Goal: Transaction & Acquisition: Book appointment/travel/reservation

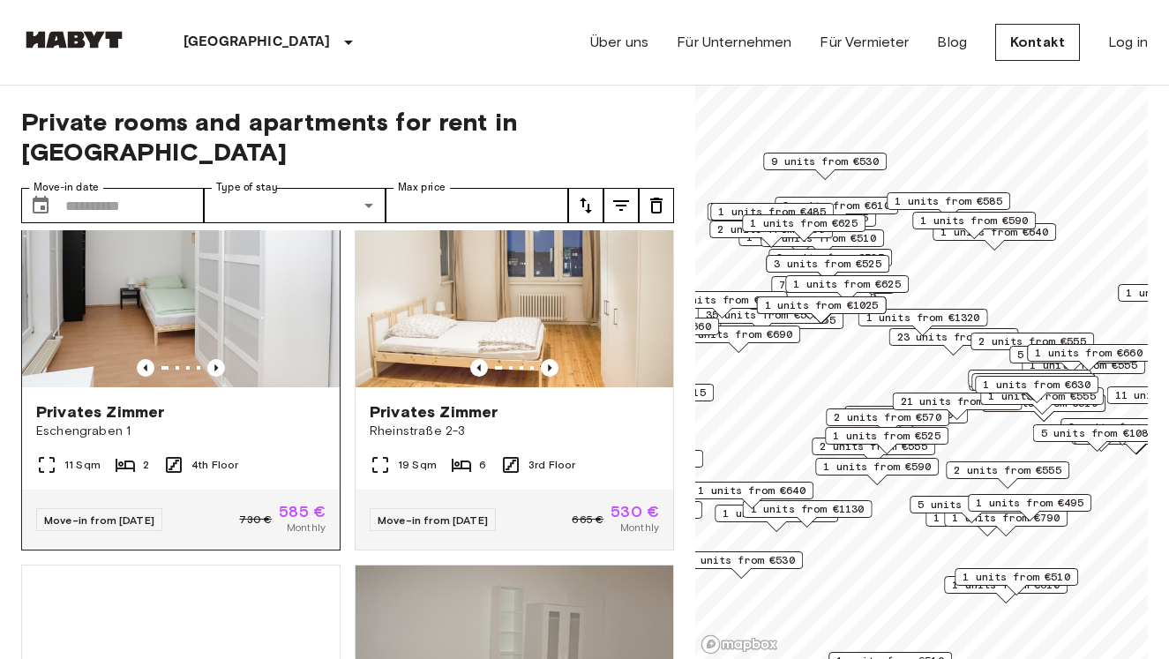
scroll to position [6698, 0]
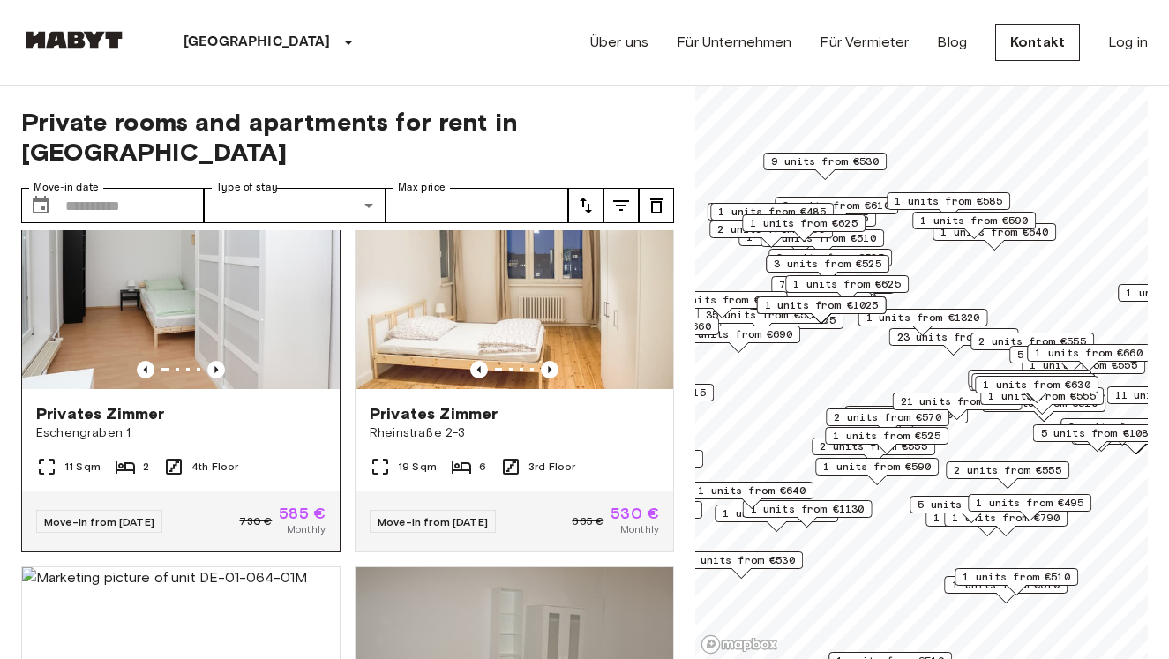
click at [326, 456] on div "11 Sqm 2 4th Floor" at bounding box center [181, 473] width 318 height 35
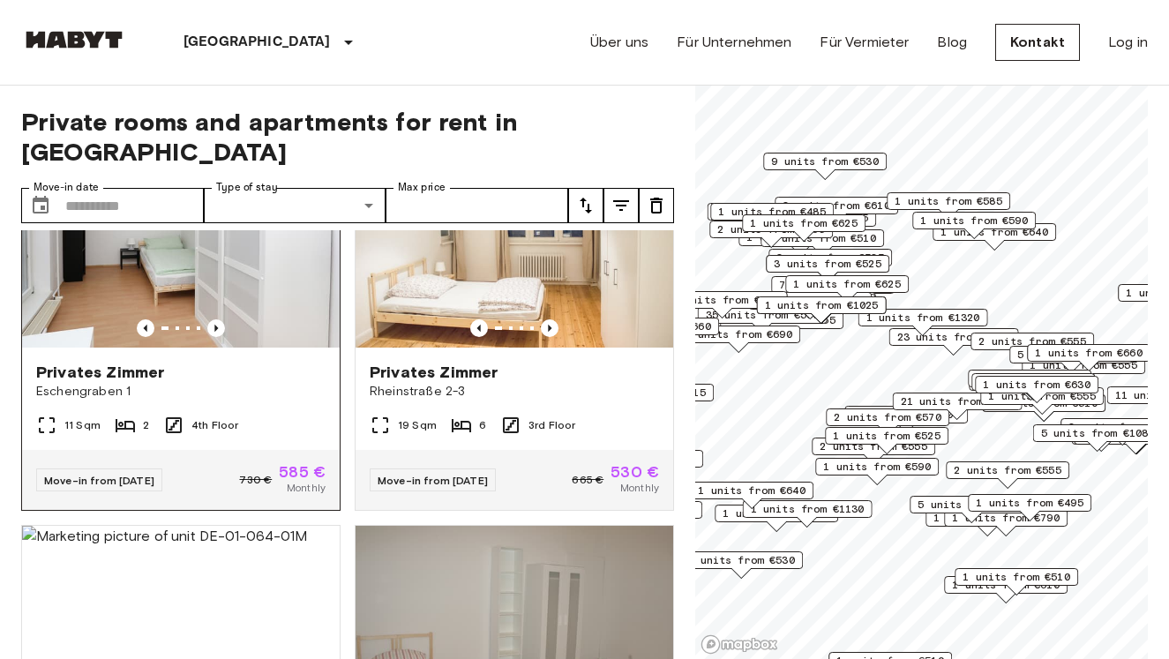
scroll to position [6450, 0]
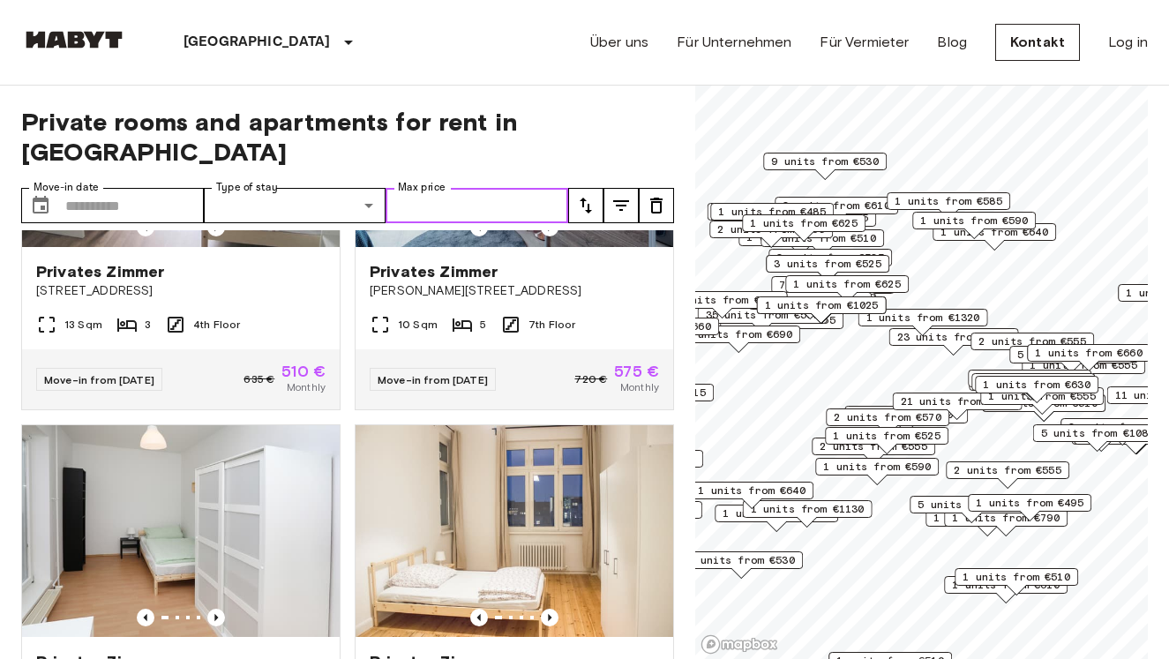
click at [492, 188] on input "Max price" at bounding box center [477, 205] width 183 height 35
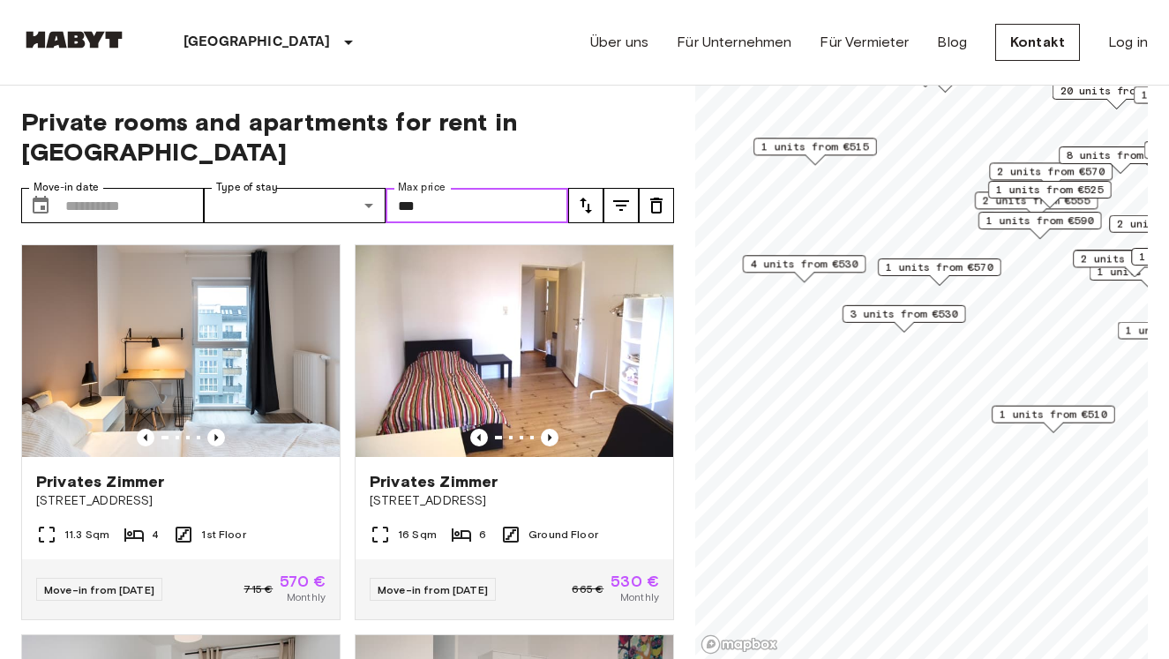
drag, startPoint x: 856, startPoint y: 414, endPoint x: 1040, endPoint y: 158, distance: 315.4
click at [1039, 163] on span "2 units from €570" at bounding box center [1051, 171] width 108 height 16
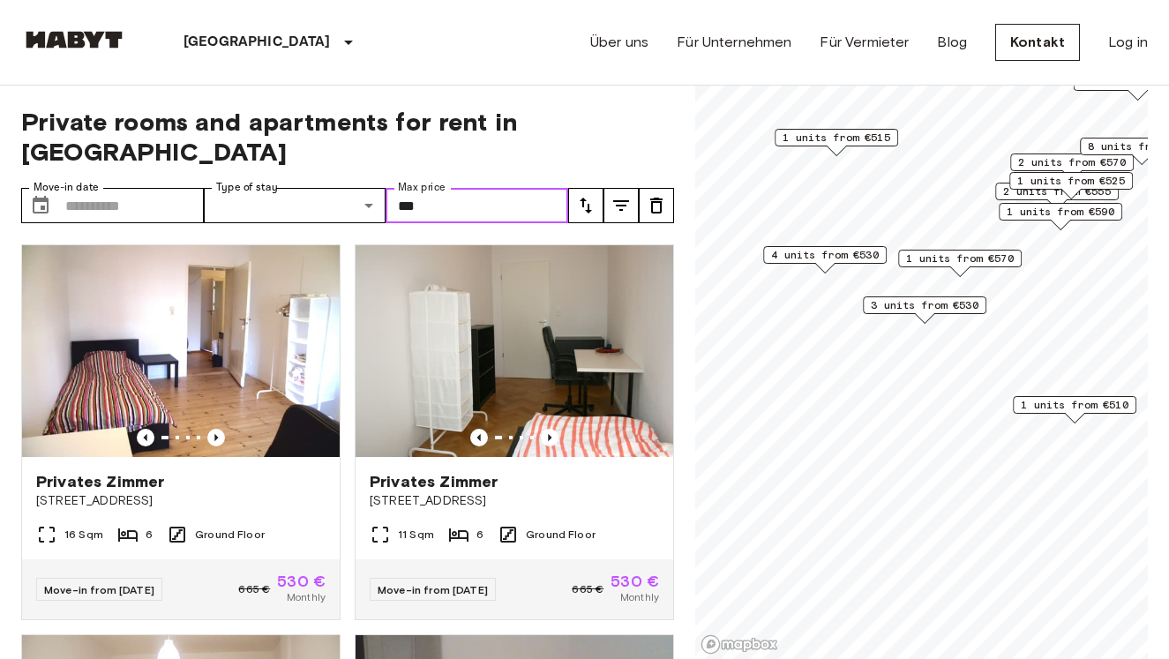
type input "***"
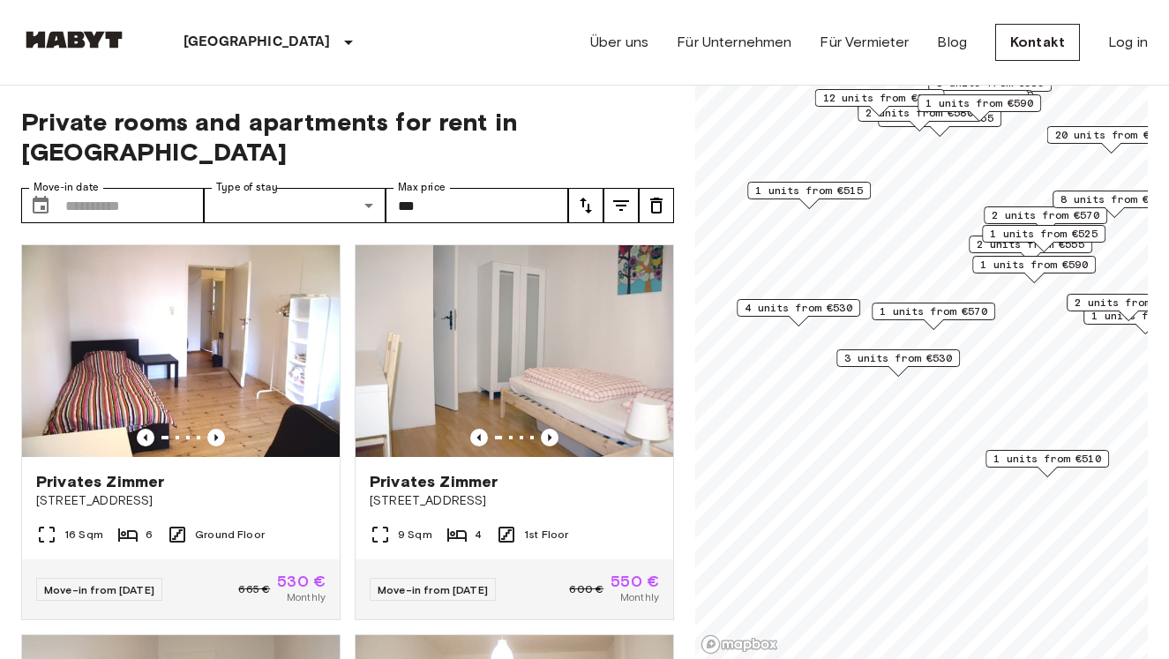
click at [1029, 458] on span "1 units from €510" at bounding box center [1047, 459] width 108 height 16
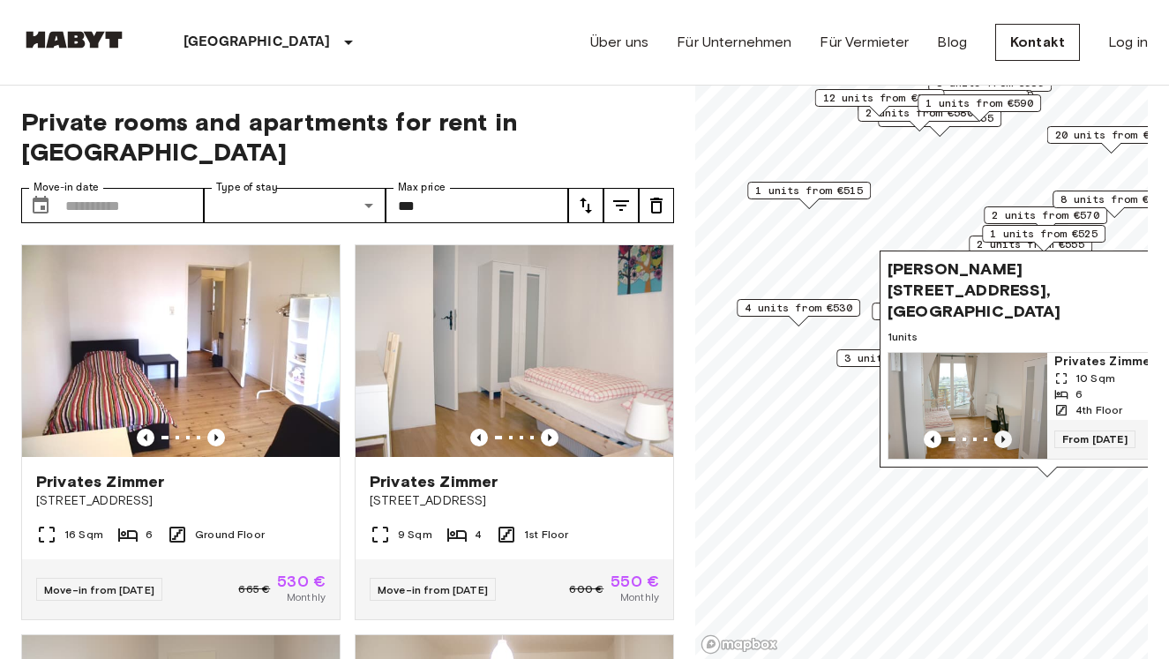
click at [1001, 435] on icon "Previous image" at bounding box center [1003, 440] width 18 height 18
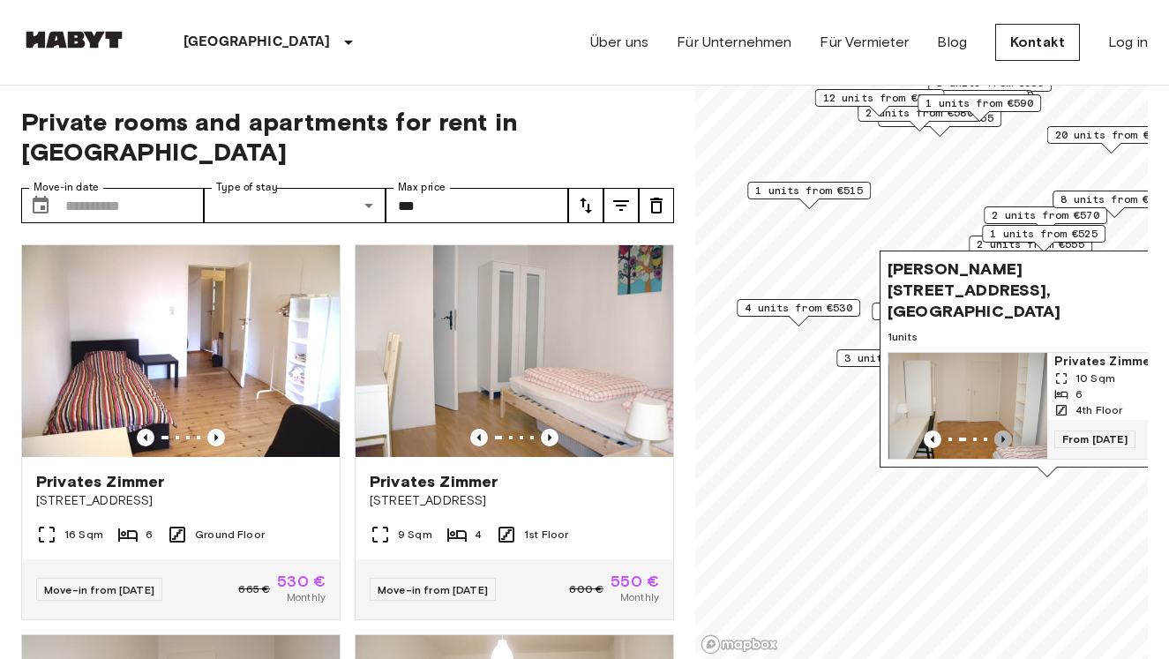
click at [1001, 435] on icon "Previous image" at bounding box center [1003, 440] width 18 height 18
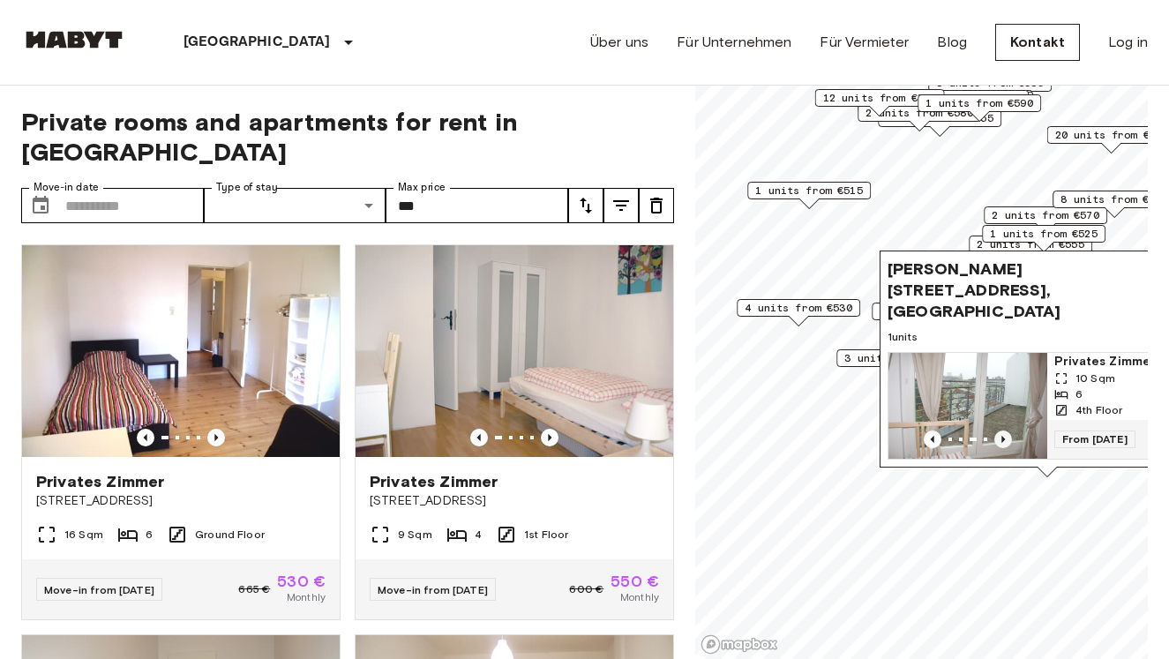
click at [1001, 435] on icon "Previous image" at bounding box center [1003, 440] width 18 height 18
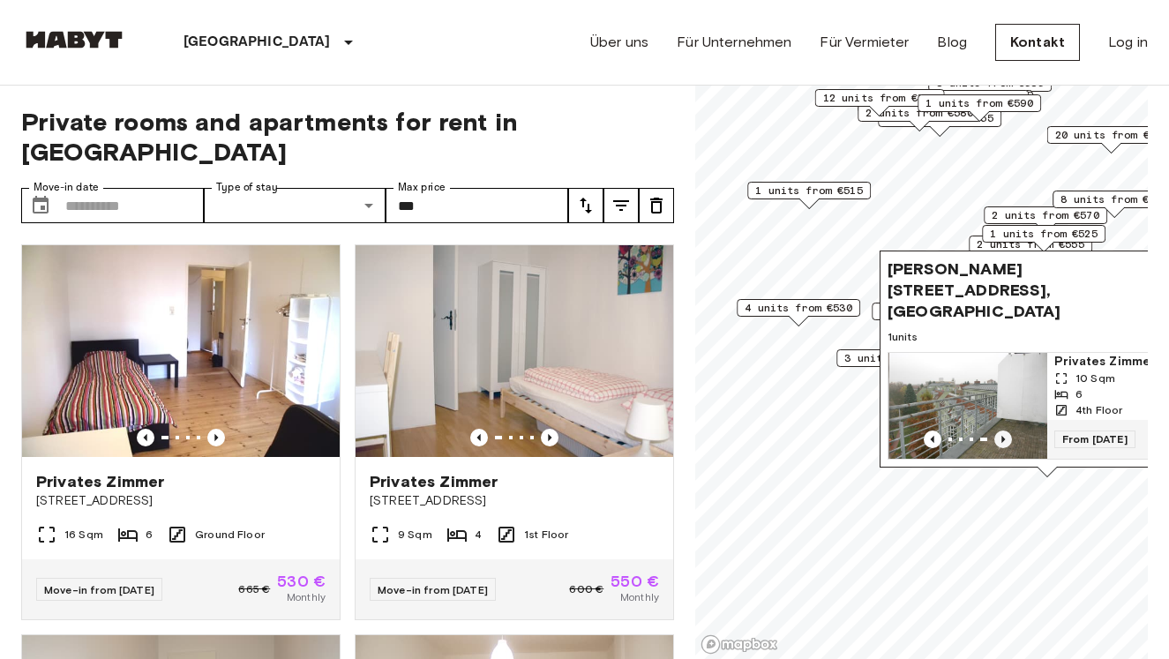
click at [1001, 435] on icon "Previous image" at bounding box center [1003, 440] width 18 height 18
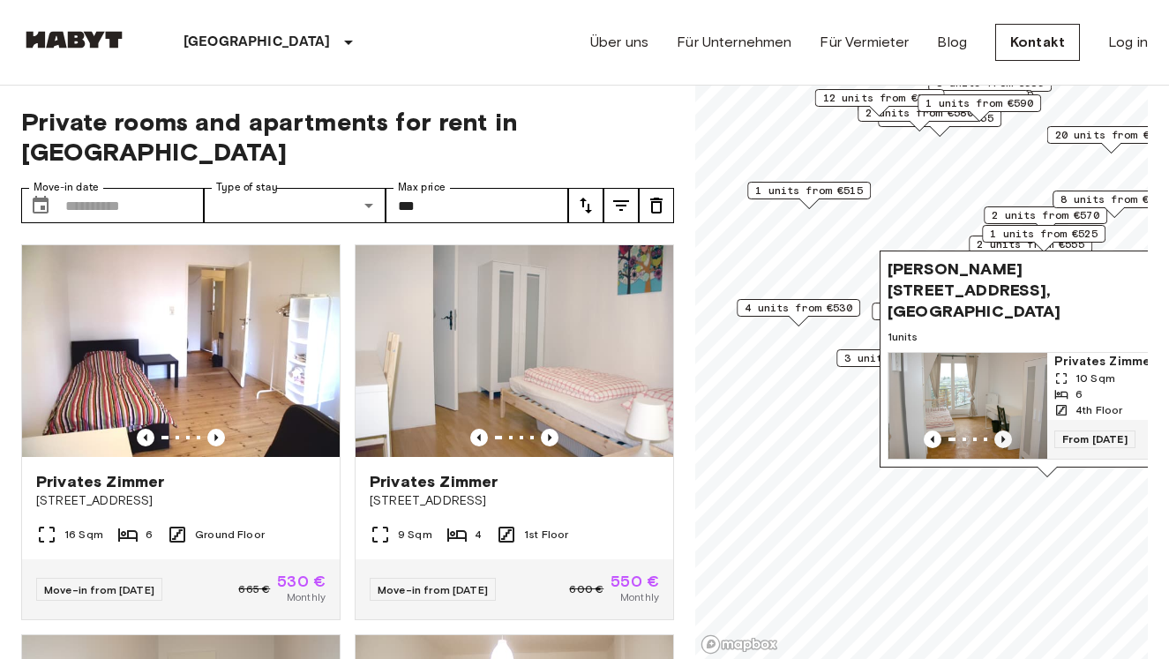
click at [1001, 435] on icon "Previous image" at bounding box center [1003, 440] width 18 height 18
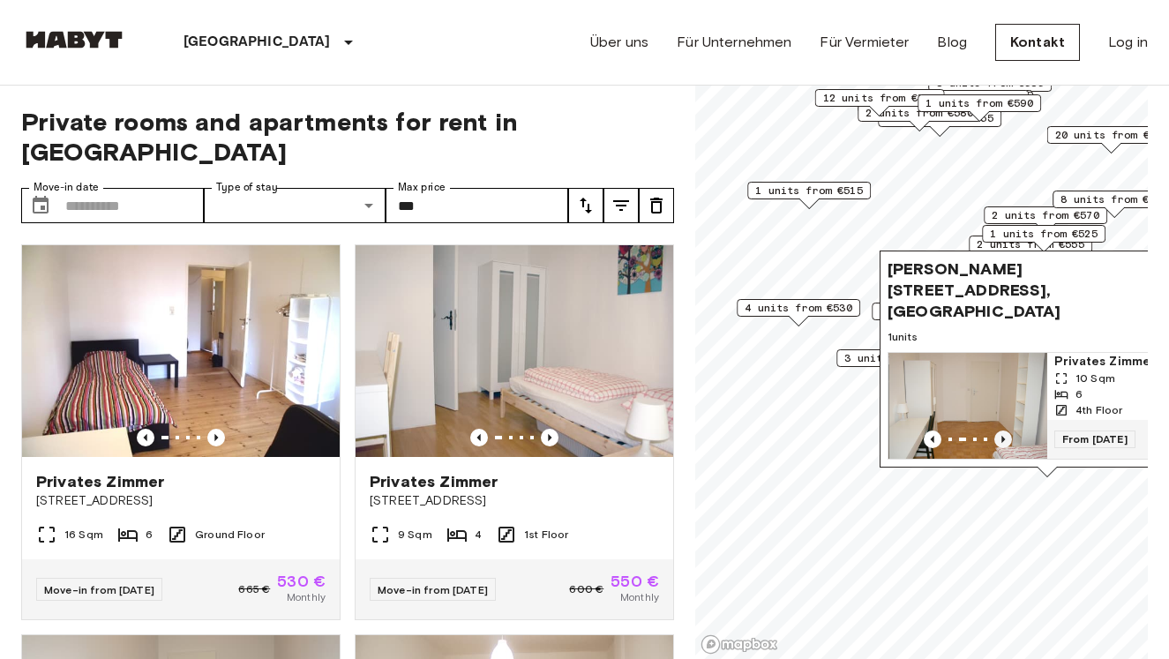
click at [1001, 435] on icon "Previous image" at bounding box center [1003, 440] width 18 height 18
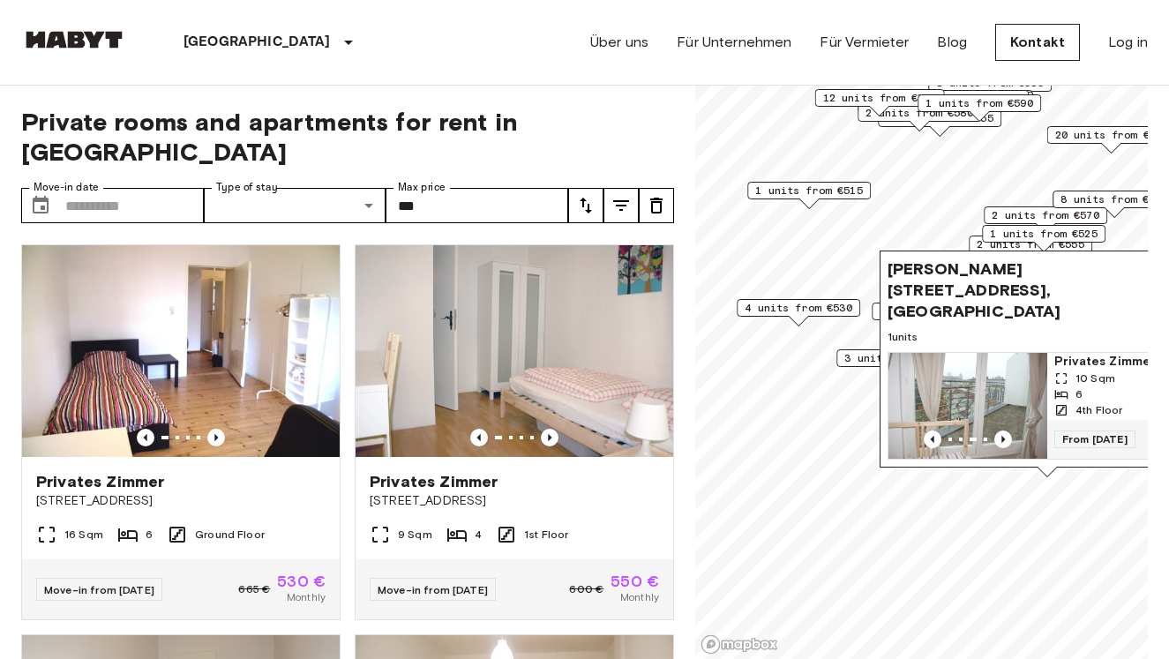
click at [864, 359] on span "3 units from €530" at bounding box center [898, 358] width 108 height 16
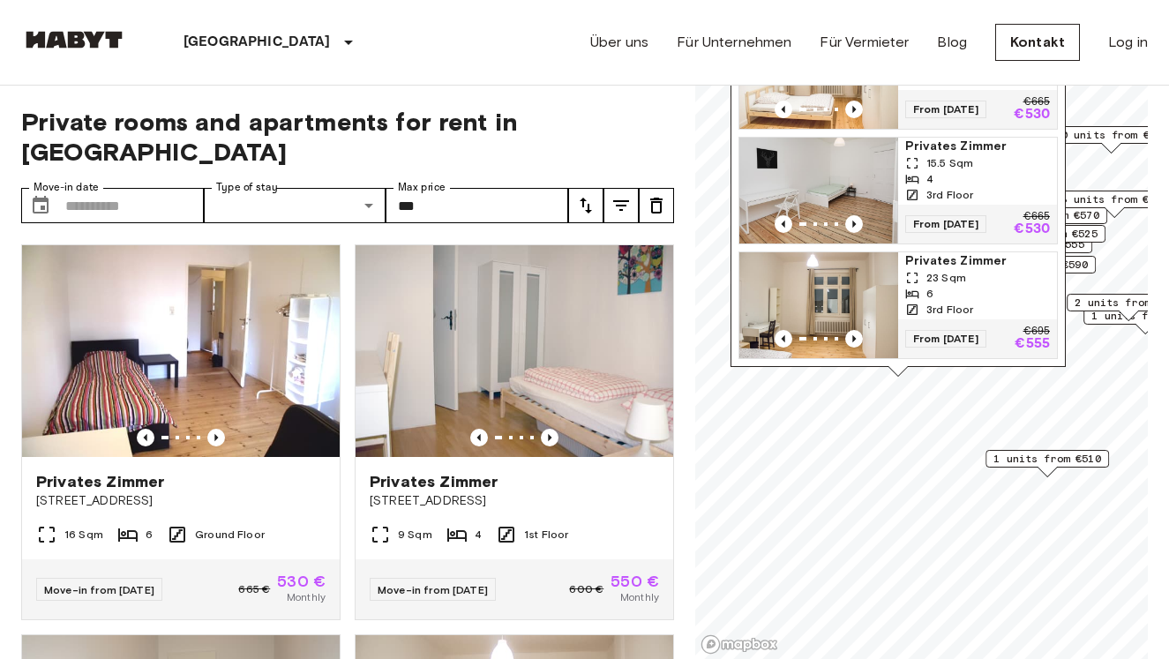
click at [1013, 458] on span "1 units from €510" at bounding box center [1047, 459] width 108 height 16
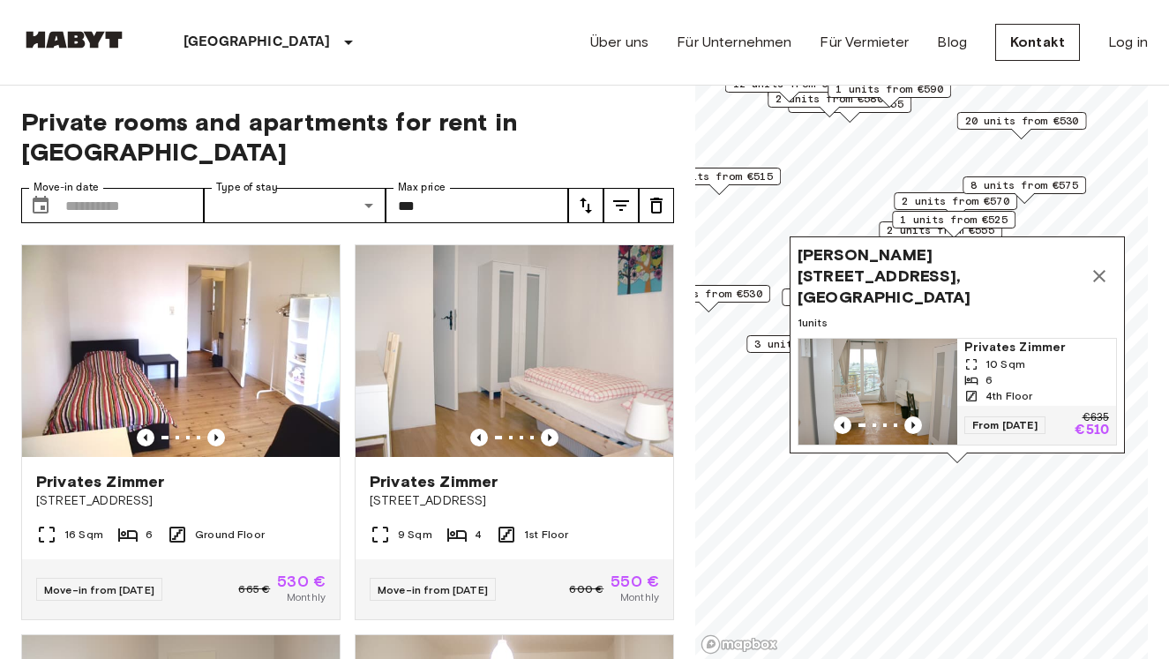
drag, startPoint x: 1007, startPoint y: 306, endPoint x: 916, endPoint y: 292, distance: 92.0
click at [917, 292] on span "[PERSON_NAME][STREET_ADDRESS], [GEOGRAPHIC_DATA]" at bounding box center [940, 276] width 284 height 64
click at [1095, 280] on icon "Map marker" at bounding box center [1100, 276] width 21 height 21
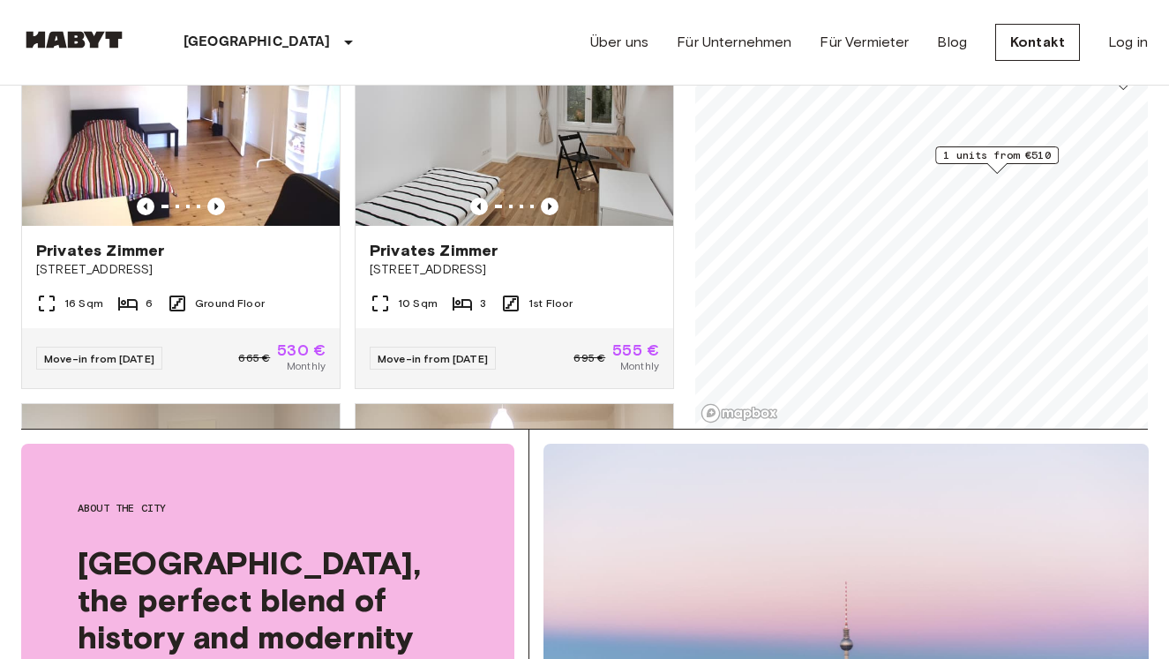
click at [1039, 156] on span "1 units from €510" at bounding box center [997, 155] width 108 height 16
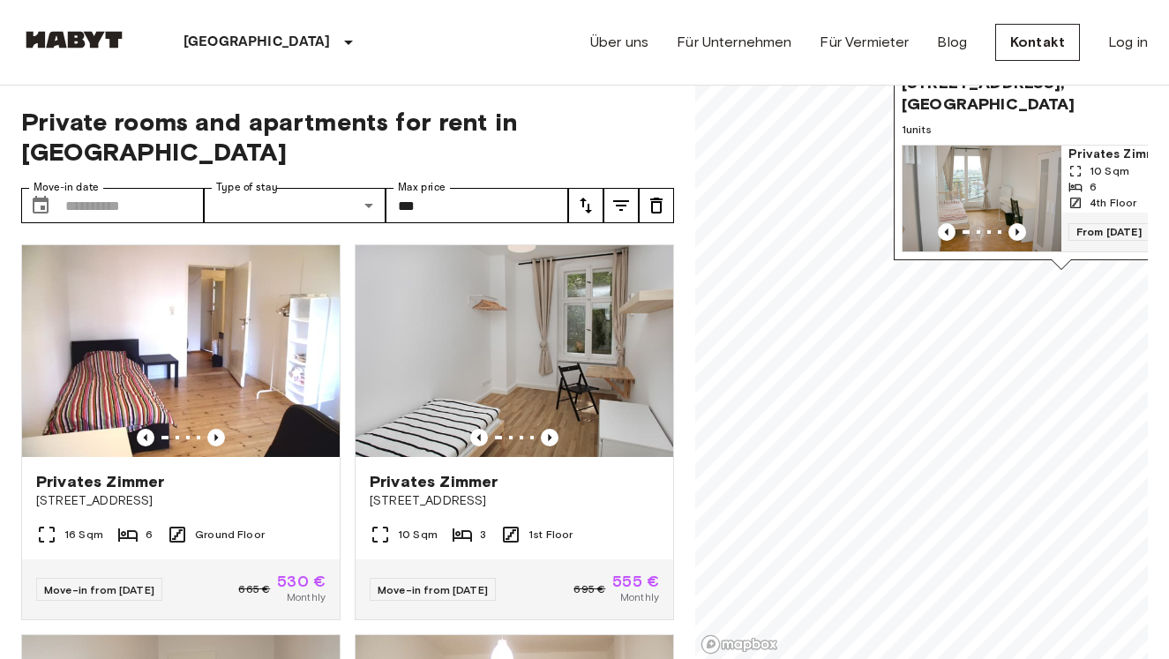
click at [1045, 128] on span "1 units" at bounding box center [1061, 130] width 319 height 16
click at [1038, 89] on span "[PERSON_NAME][STREET_ADDRESS], [GEOGRAPHIC_DATA]" at bounding box center [1044, 83] width 284 height 64
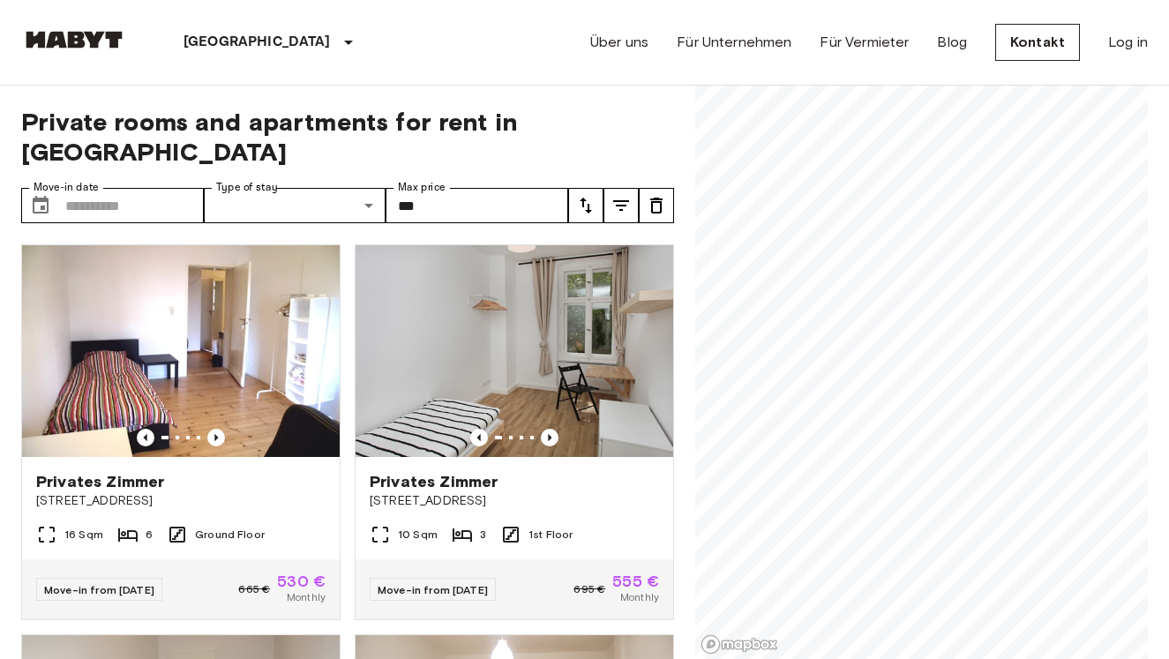
click at [749, 645] on div "4 units from €530 3 units from €530 1 units from €570 1 units from €515 2 units…" at bounding box center [921, 373] width 453 height 574
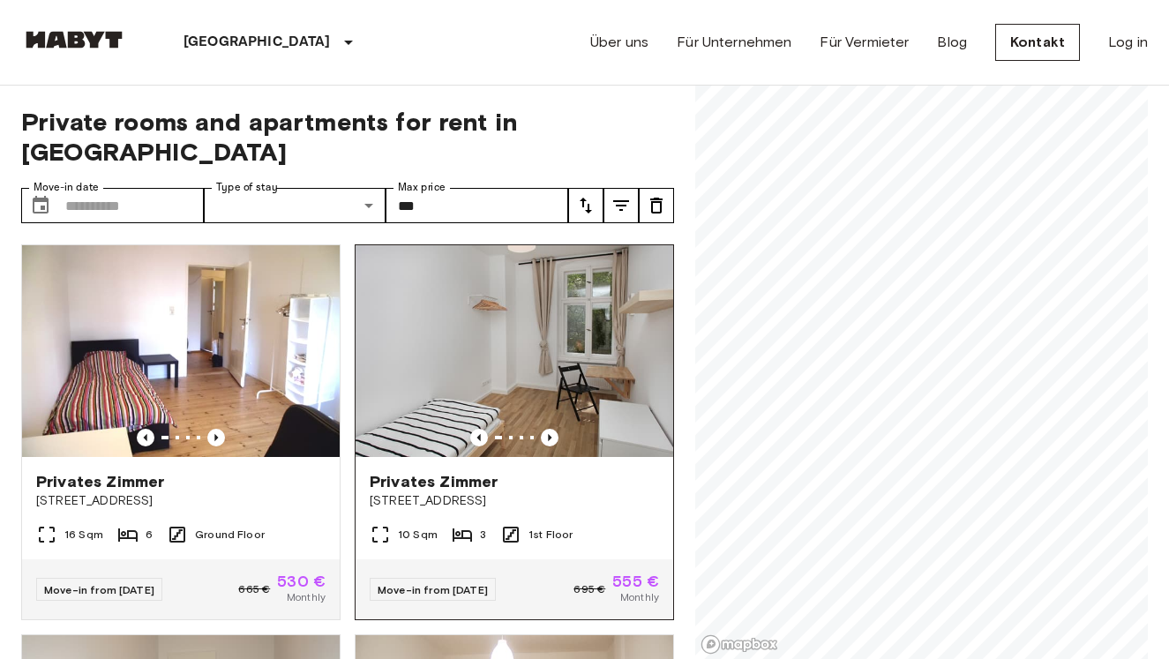
click at [636, 533] on div "Private rooms and apartments for rent in [GEOGRAPHIC_DATA] Move-in date ​ Move-…" at bounding box center [584, 373] width 1127 height 574
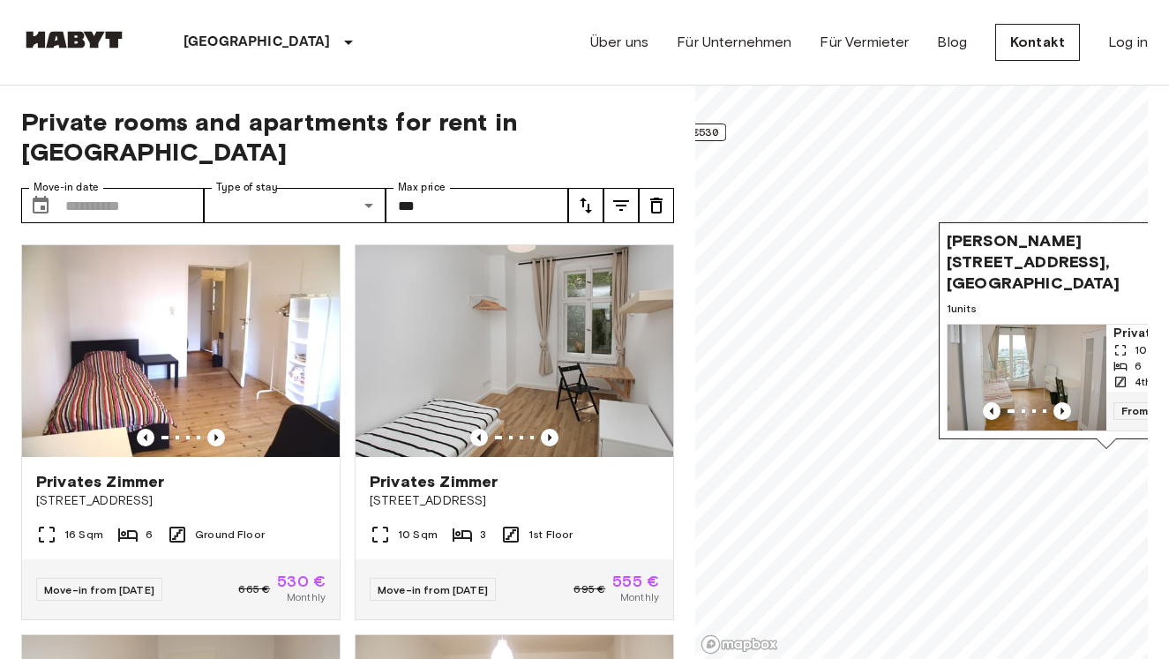
click at [1061, 266] on span "[PERSON_NAME][STREET_ADDRESS], [GEOGRAPHIC_DATA]" at bounding box center [1089, 262] width 284 height 64
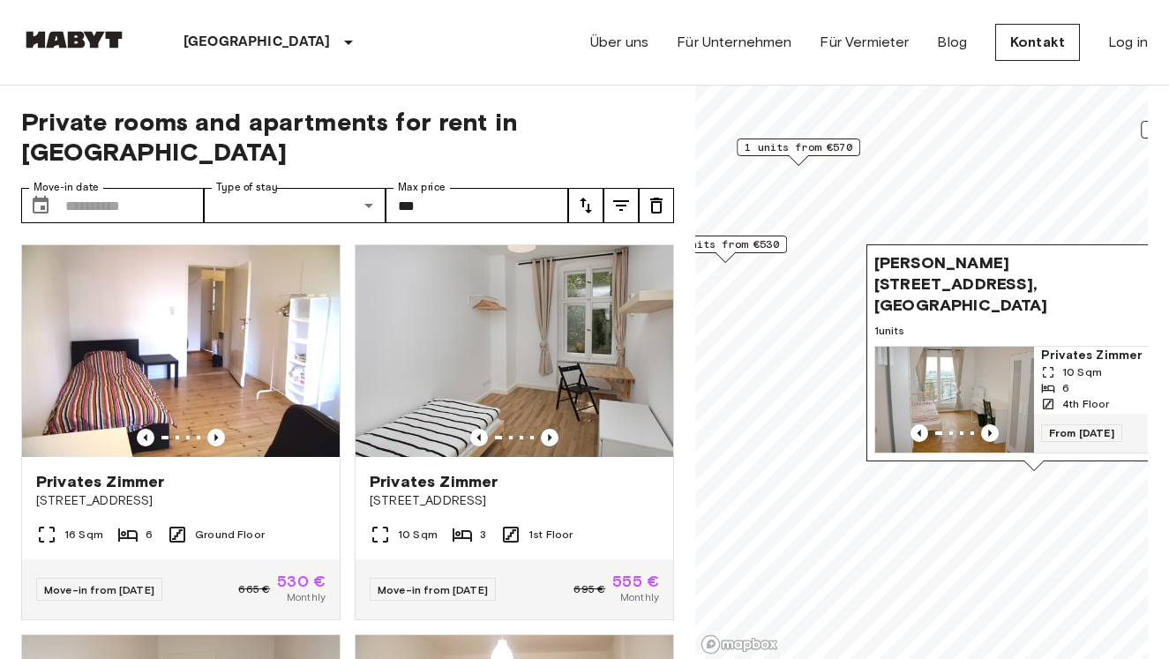
click at [1105, 358] on span "Privates Zimmer" at bounding box center [1113, 356] width 145 height 18
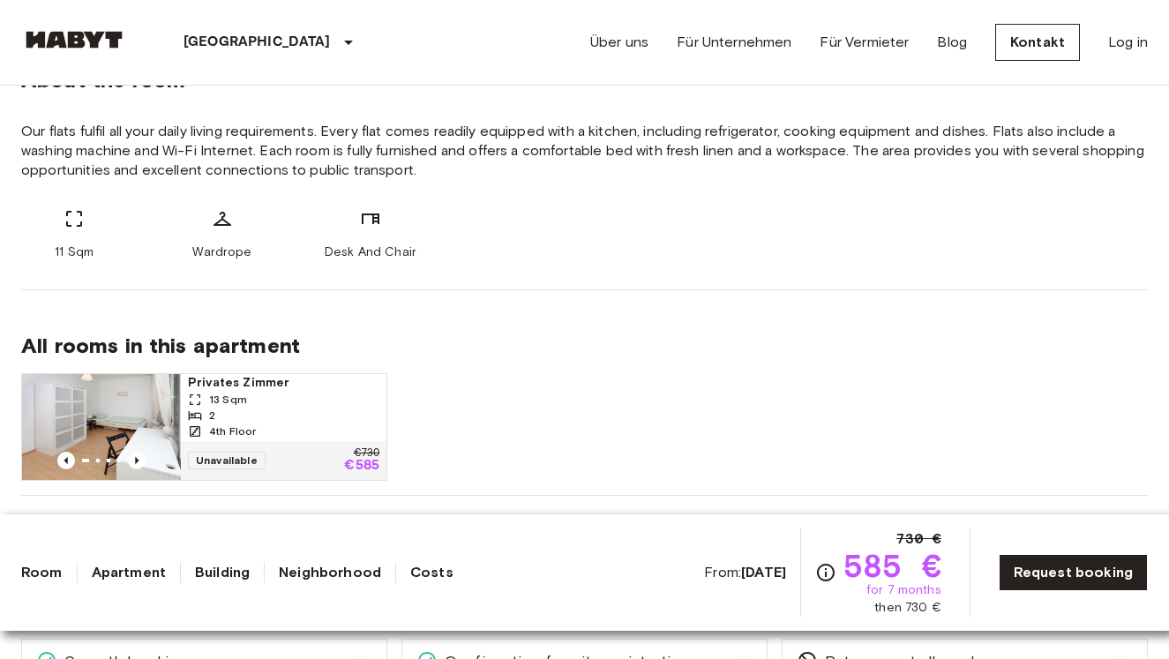
scroll to position [696, 0]
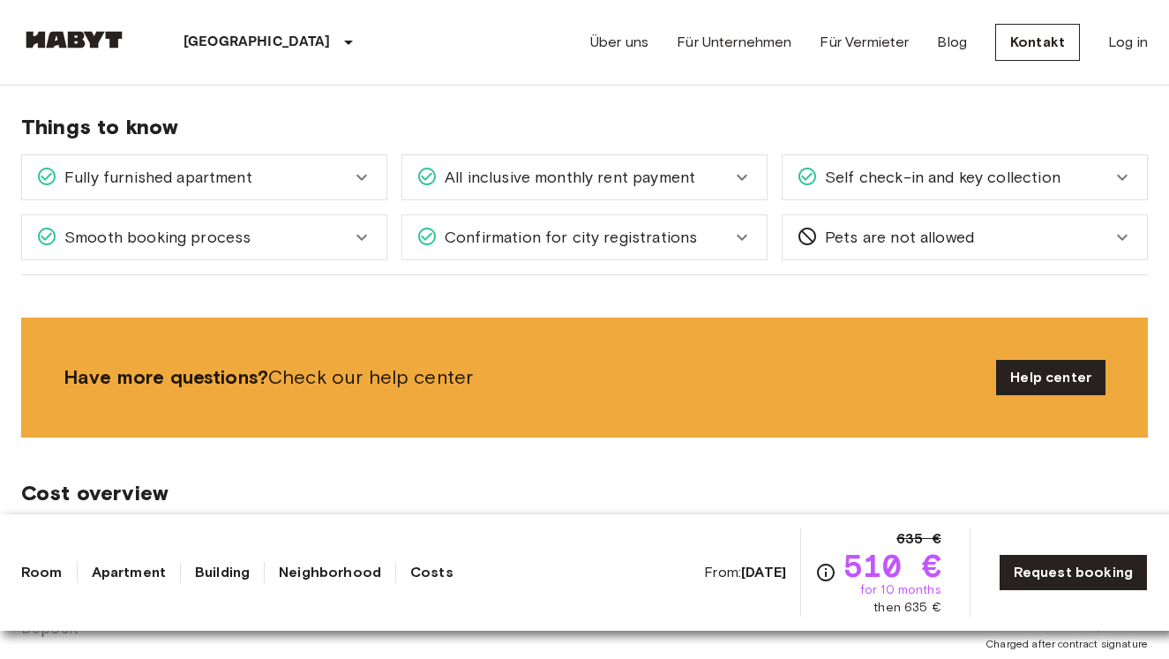
scroll to position [1000, 0]
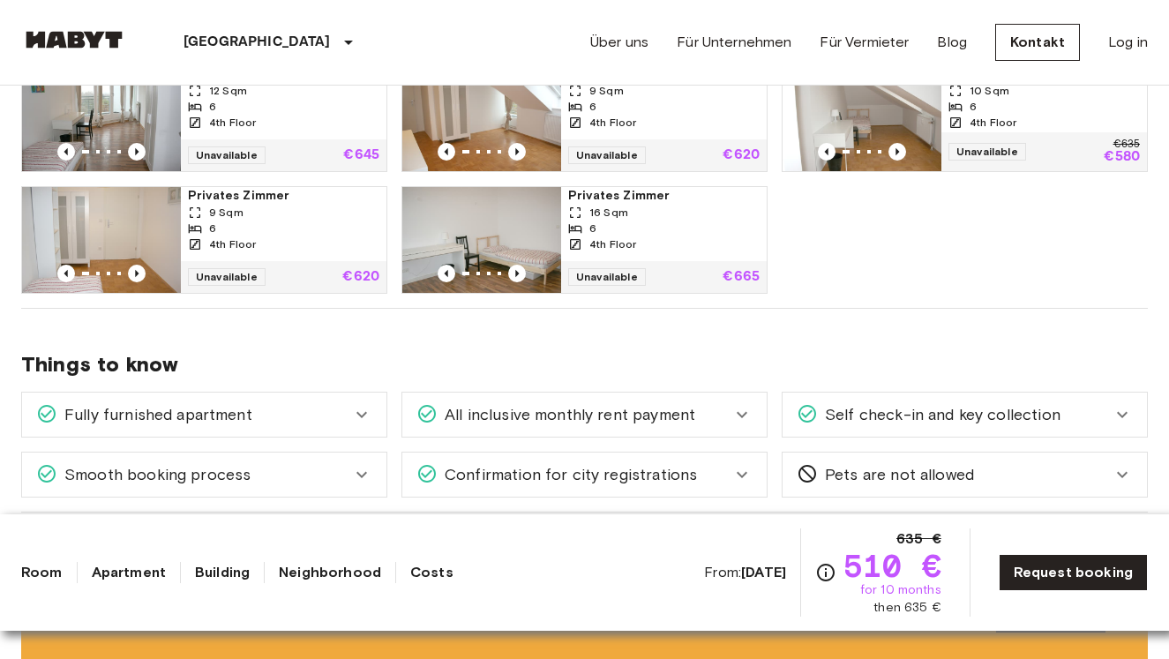
click at [860, 409] on span "Self check-in and key collection" at bounding box center [939, 414] width 243 height 23
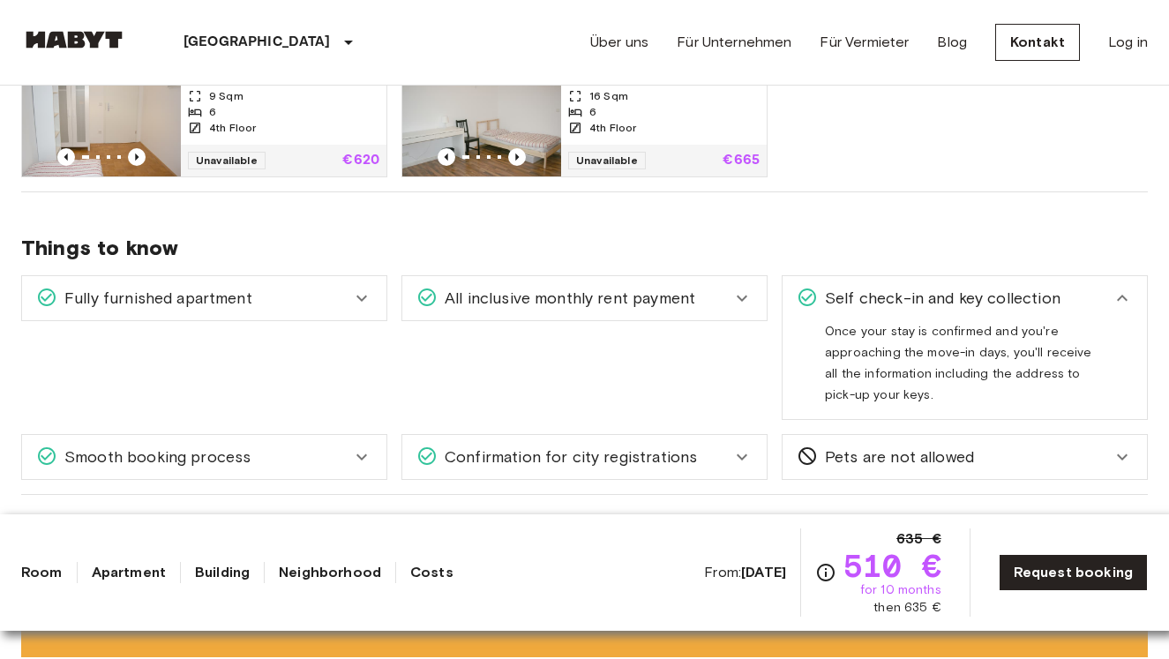
scroll to position [1118, 0]
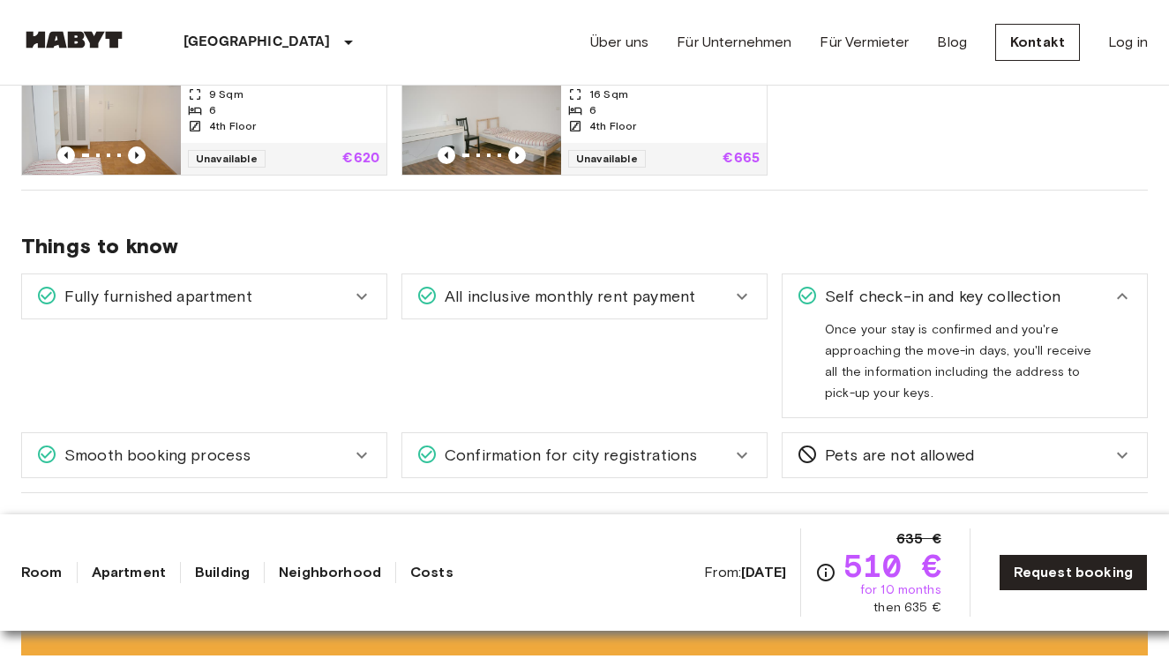
click at [843, 310] on div "Self check-in and key collection" at bounding box center [965, 296] width 364 height 44
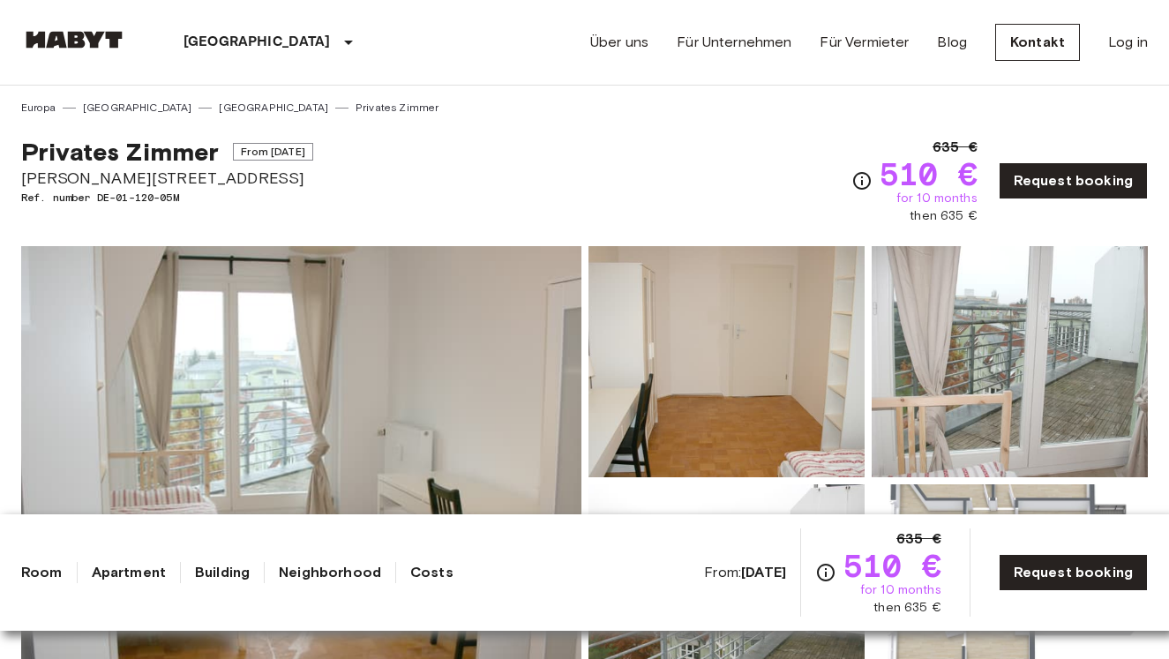
scroll to position [0, 0]
drag, startPoint x: 17, startPoint y: 170, endPoint x: 185, endPoint y: 172, distance: 168.5
copy span "Eisenacher Str. 19"
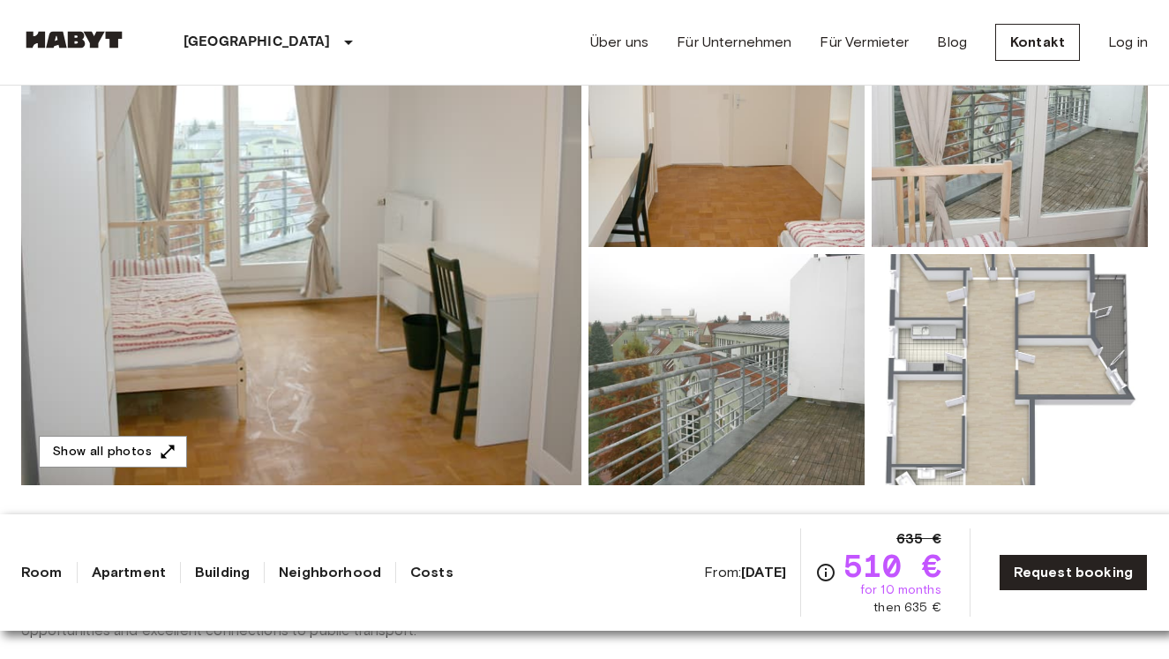
scroll to position [224, 0]
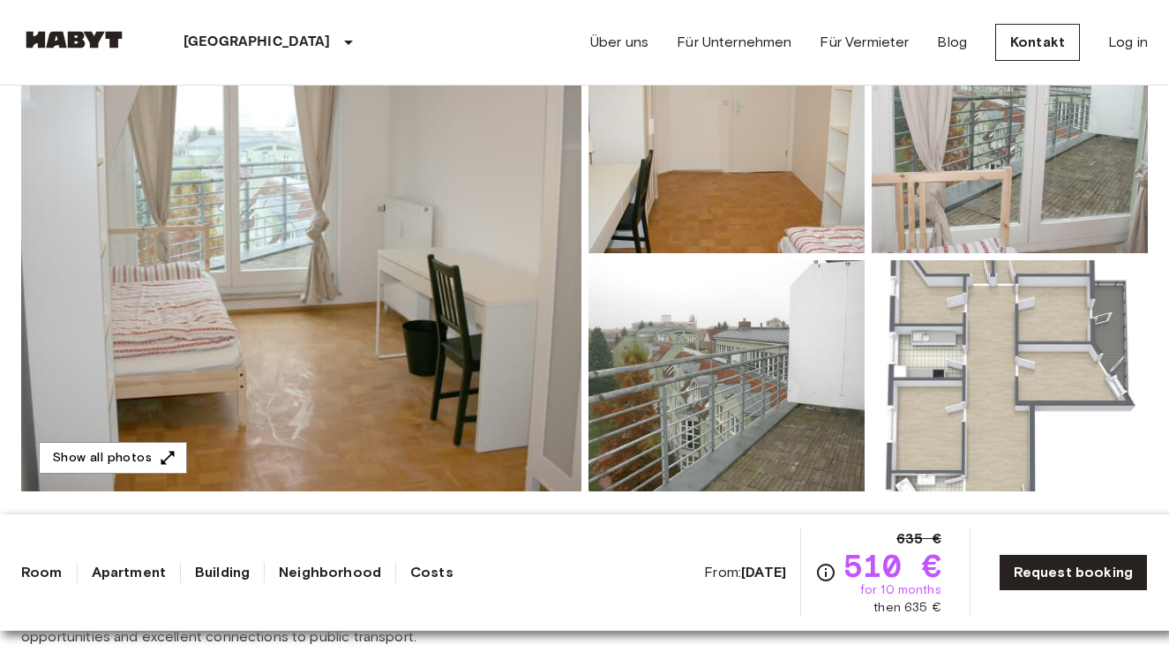
click at [962, 407] on img at bounding box center [1010, 375] width 276 height 231
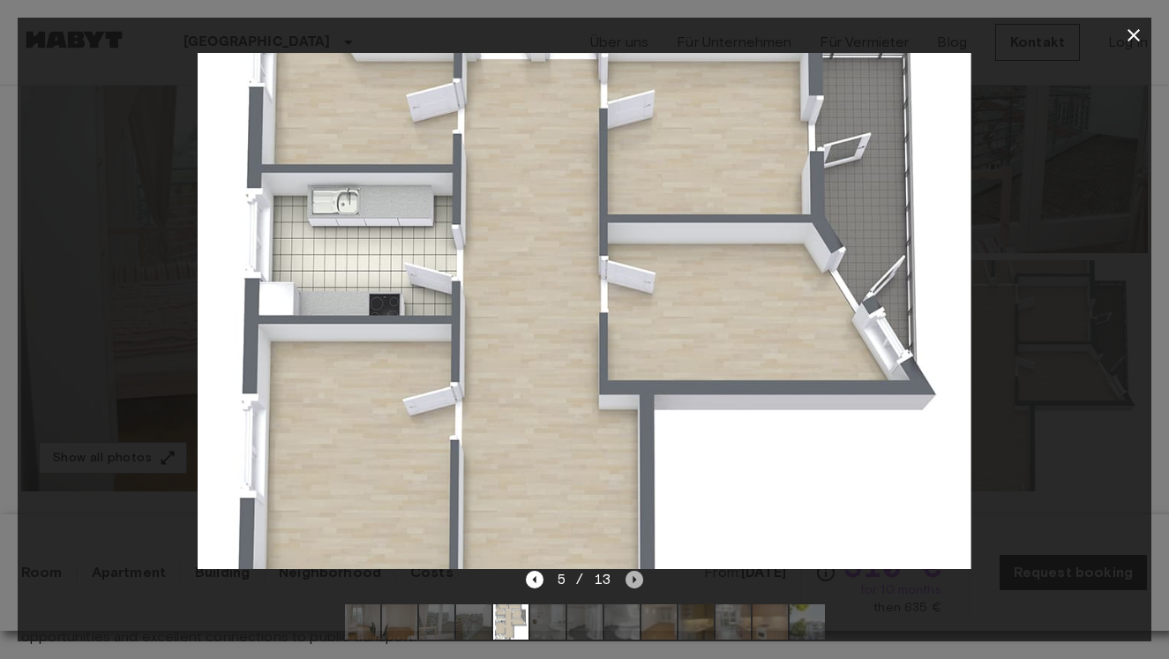
click at [627, 577] on icon "Next image" at bounding box center [635, 580] width 18 height 18
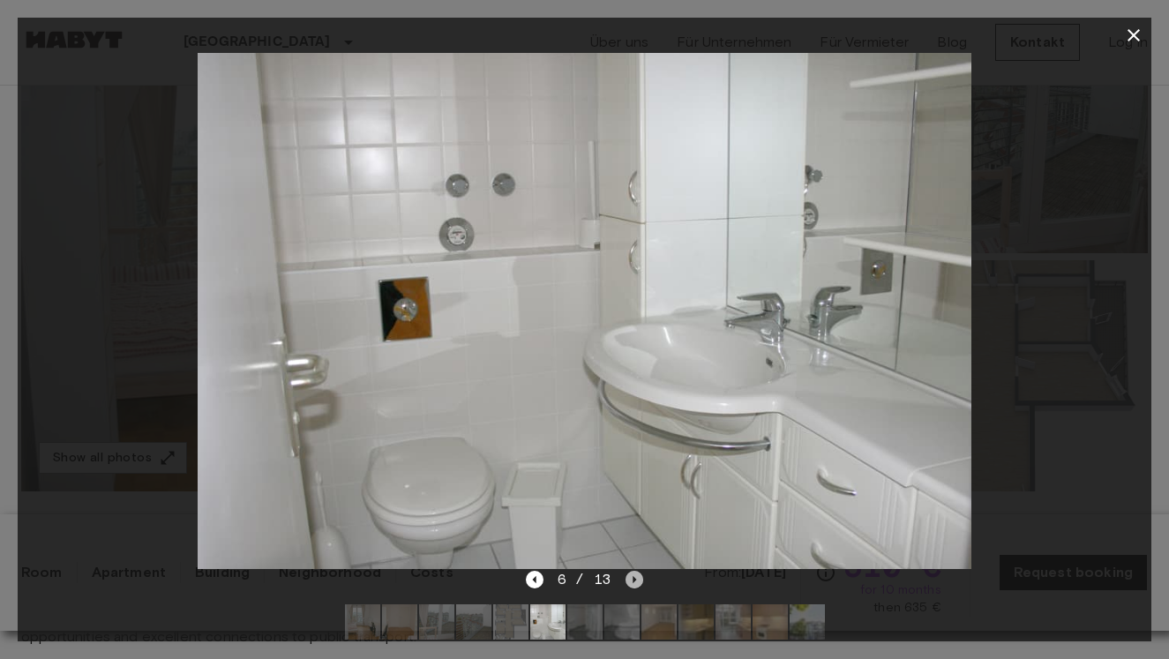
click at [627, 577] on icon "Next image" at bounding box center [635, 580] width 18 height 18
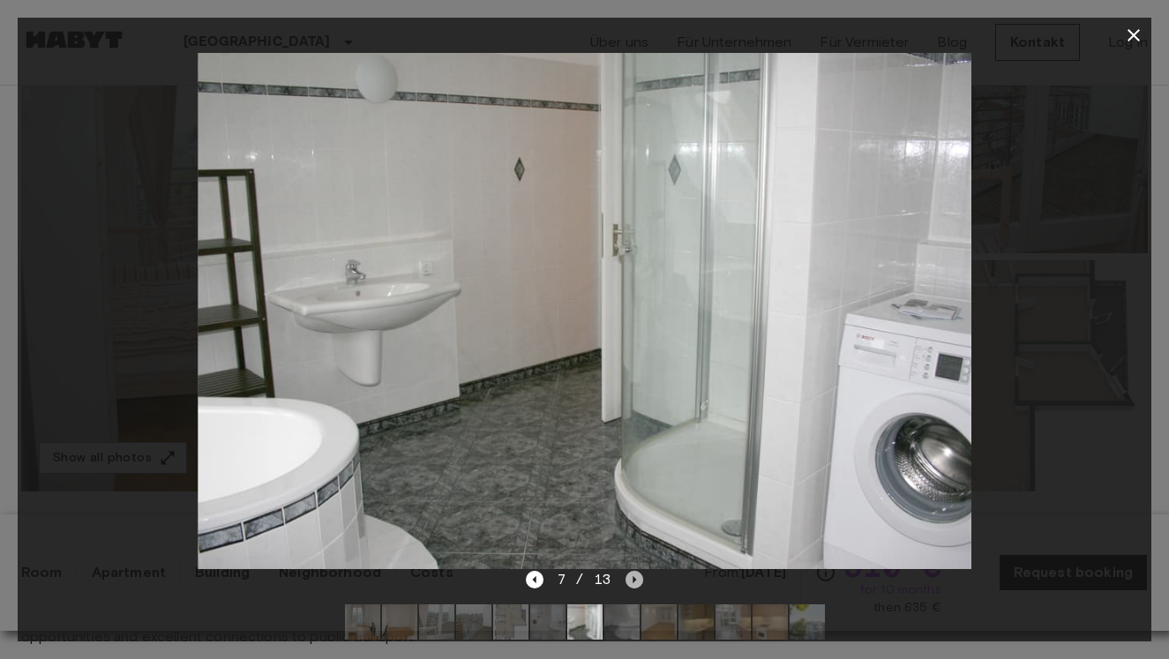
click at [627, 577] on icon "Next image" at bounding box center [635, 580] width 18 height 18
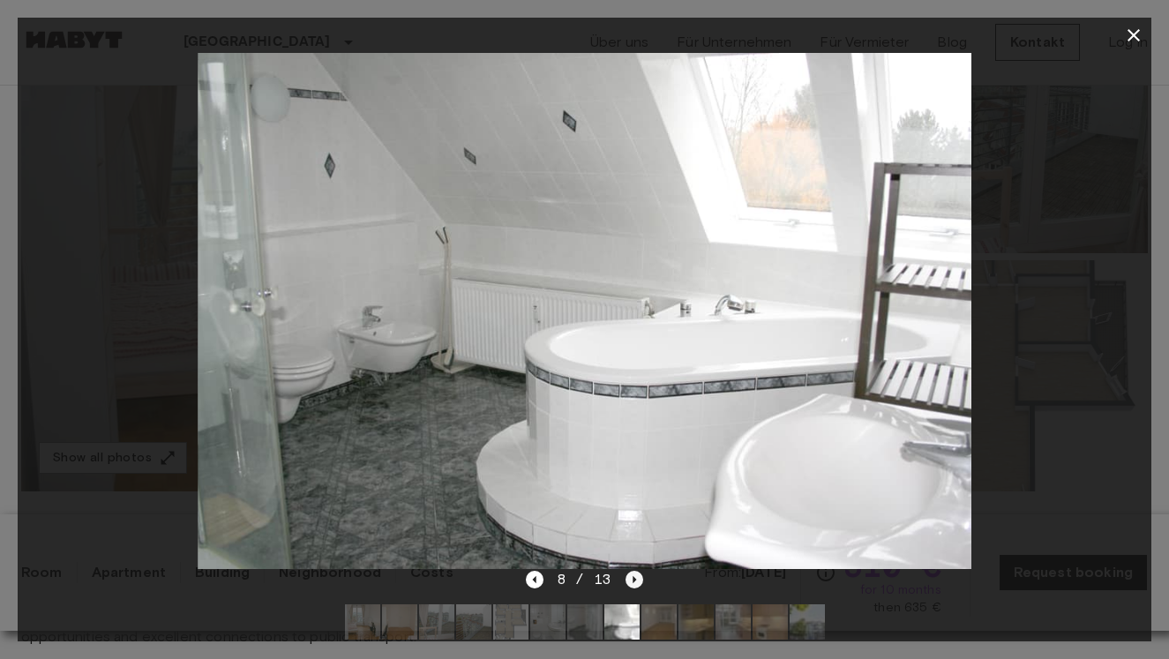
click at [627, 577] on icon "Next image" at bounding box center [635, 580] width 18 height 18
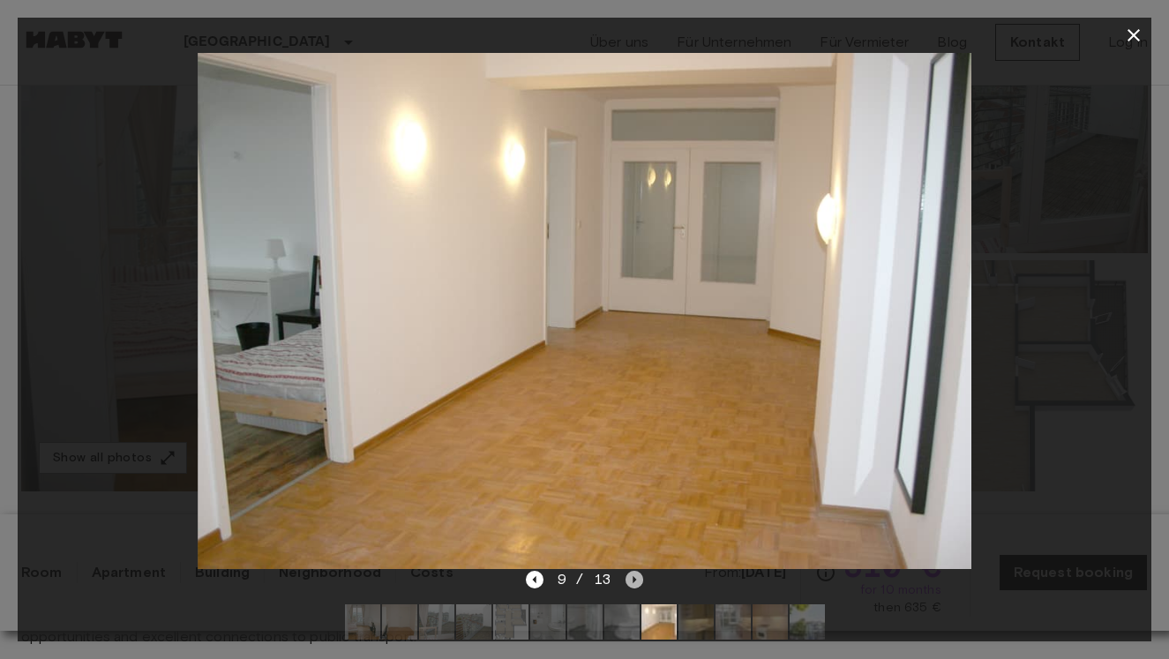
click at [627, 577] on icon "Next image" at bounding box center [635, 580] width 18 height 18
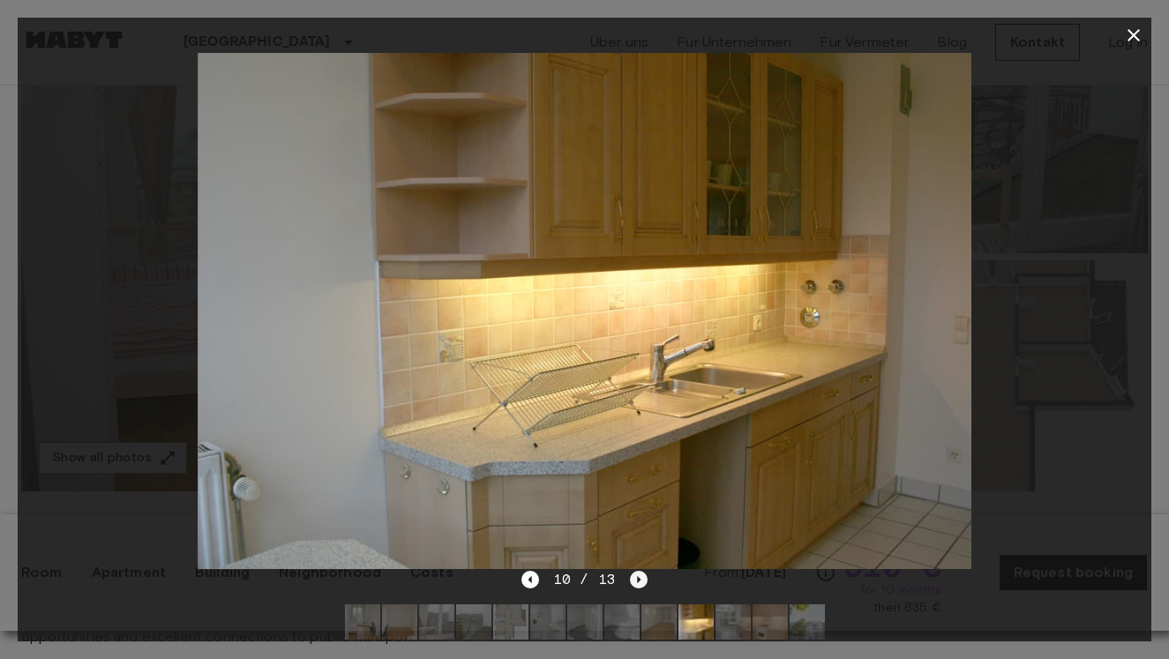
click at [627, 577] on div "10 / 13" at bounding box center [584, 579] width 126 height 21
click at [637, 575] on icon "Next image" at bounding box center [639, 580] width 18 height 18
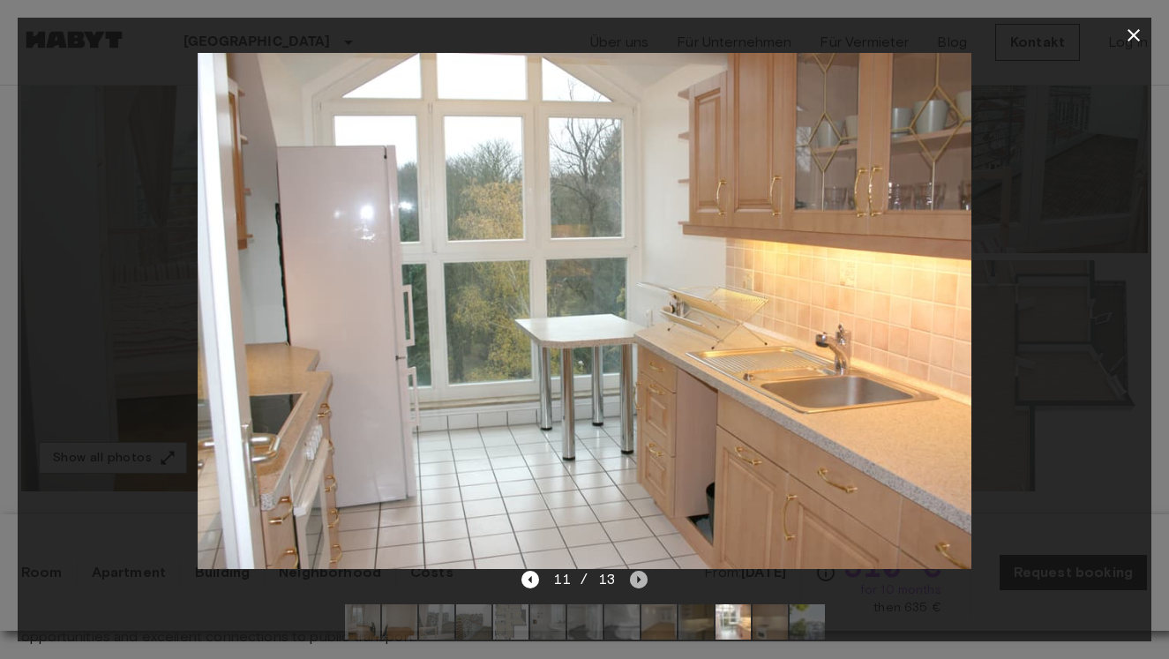
click at [637, 575] on icon "Next image" at bounding box center [639, 580] width 18 height 18
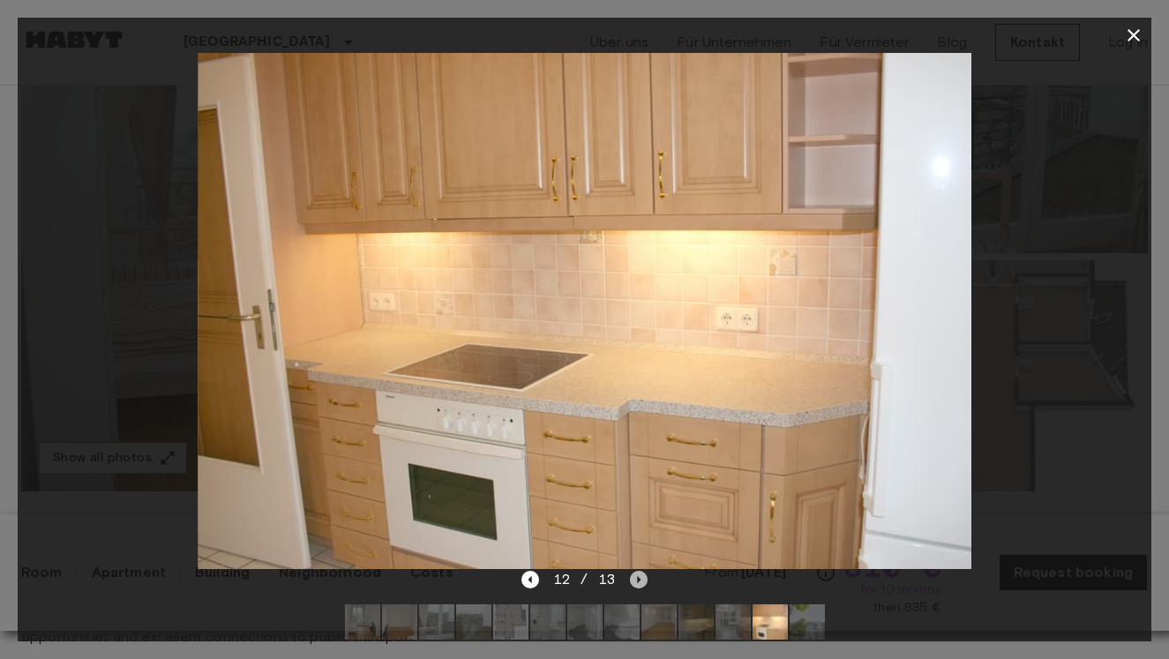
click at [637, 575] on icon "Next image" at bounding box center [639, 580] width 18 height 18
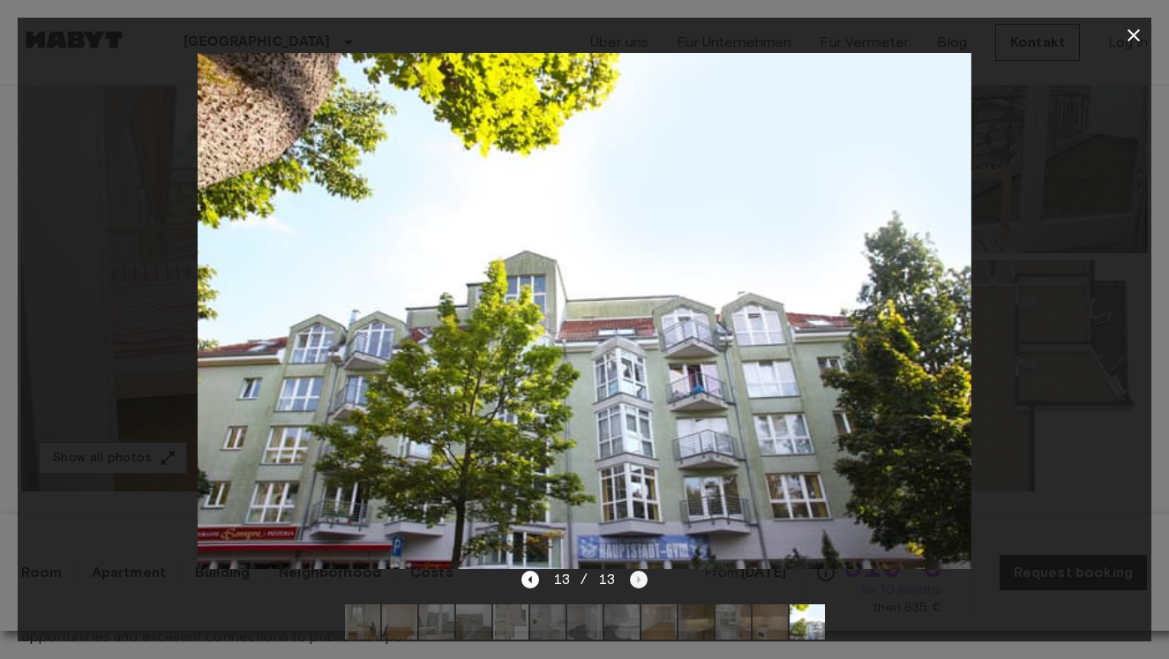
click at [637, 575] on div "13 / 13" at bounding box center [584, 579] width 126 height 21
click at [536, 580] on icon "Previous image" at bounding box center [530, 580] width 18 height 18
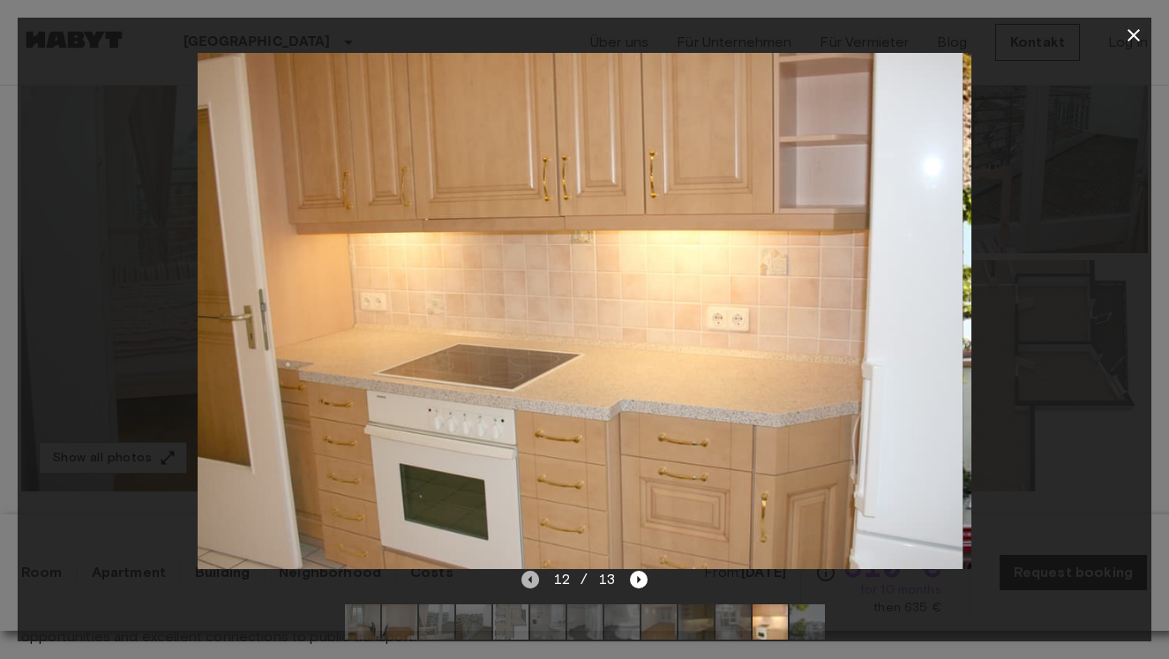
click at [536, 580] on icon "Previous image" at bounding box center [530, 580] width 18 height 18
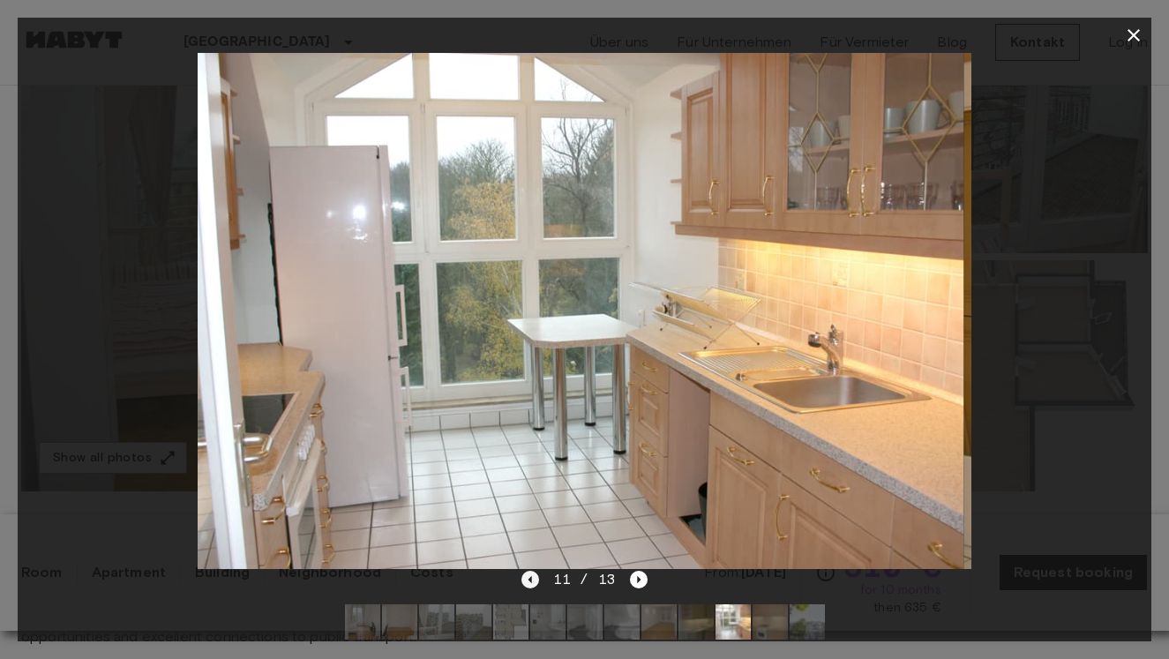
click at [536, 580] on icon "Previous image" at bounding box center [530, 580] width 18 height 18
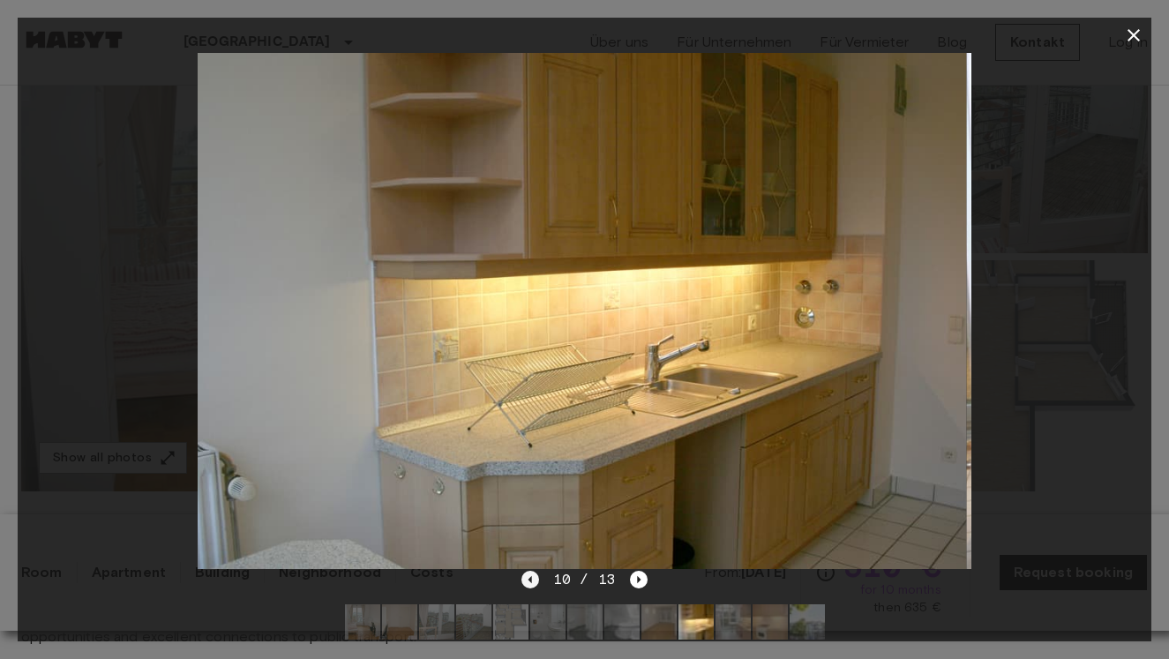
click at [536, 580] on icon "Previous image" at bounding box center [530, 580] width 18 height 18
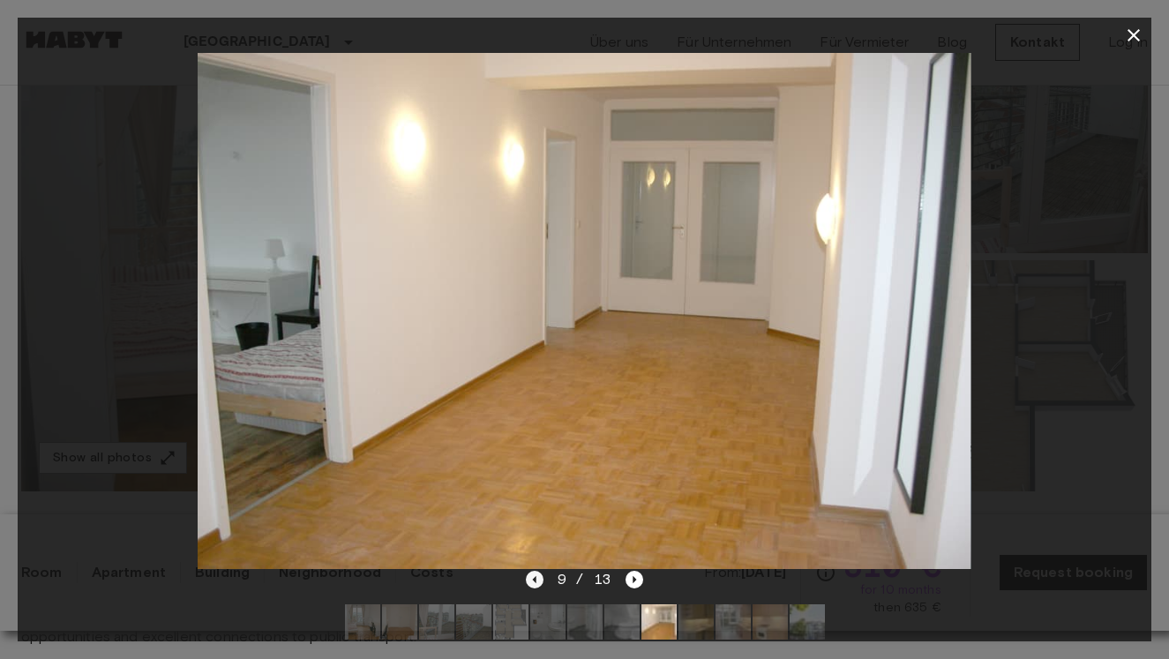
click at [536, 580] on icon "Previous image" at bounding box center [535, 579] width 4 height 7
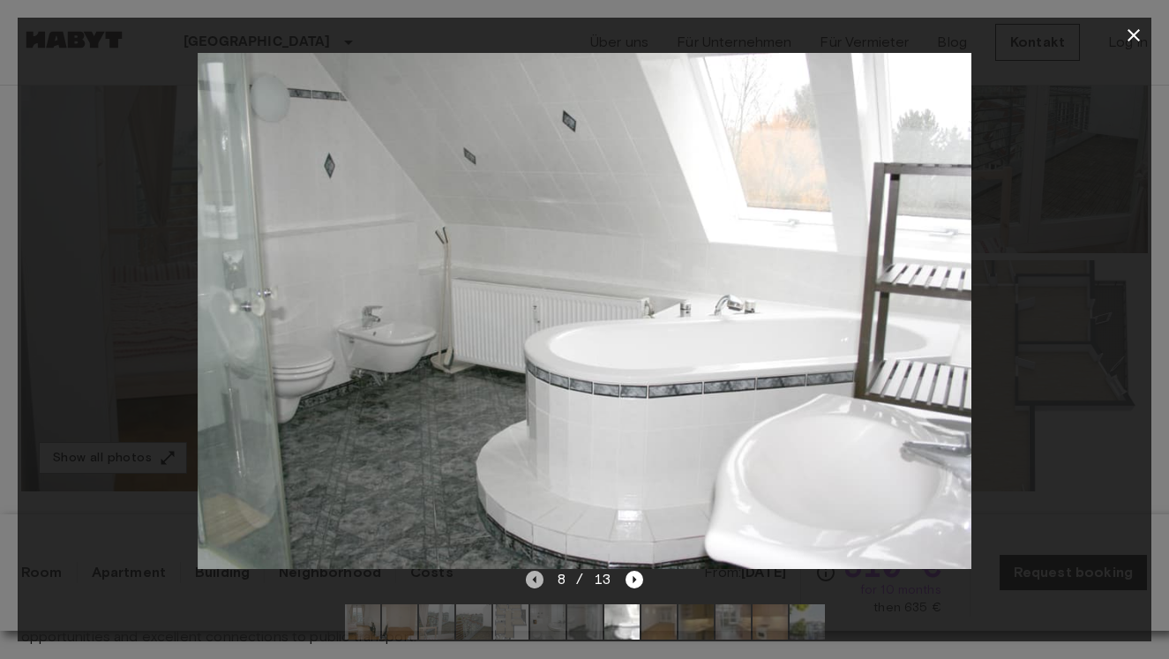
click at [536, 580] on icon "Previous image" at bounding box center [535, 579] width 4 height 7
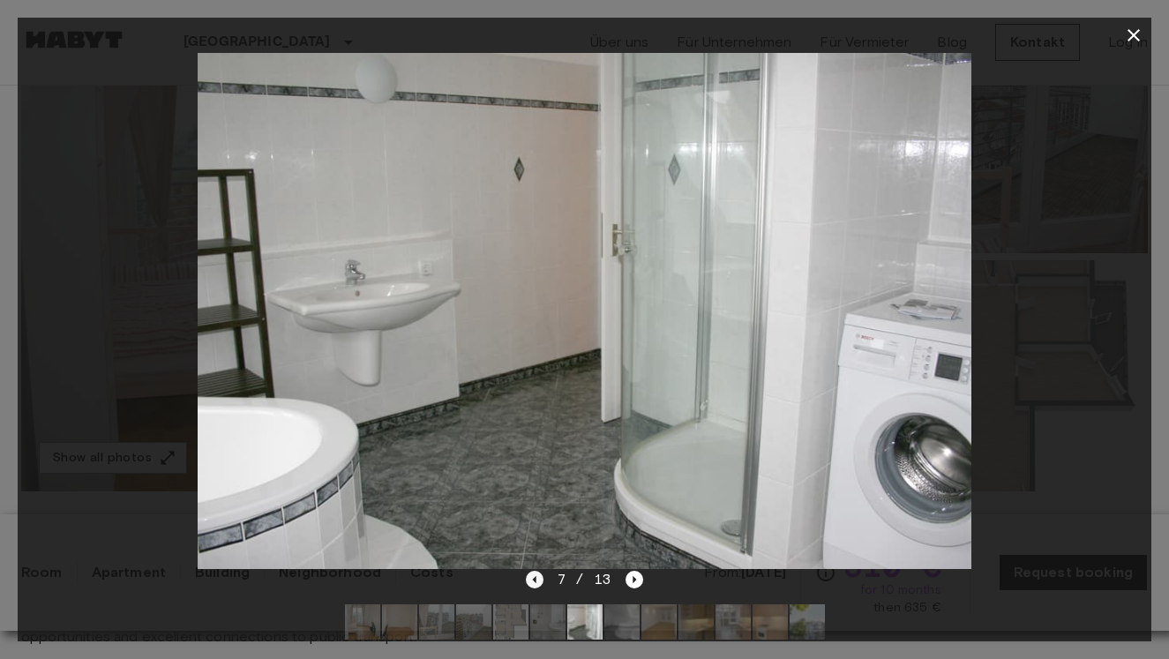
click at [536, 580] on icon "Previous image" at bounding box center [535, 579] width 4 height 7
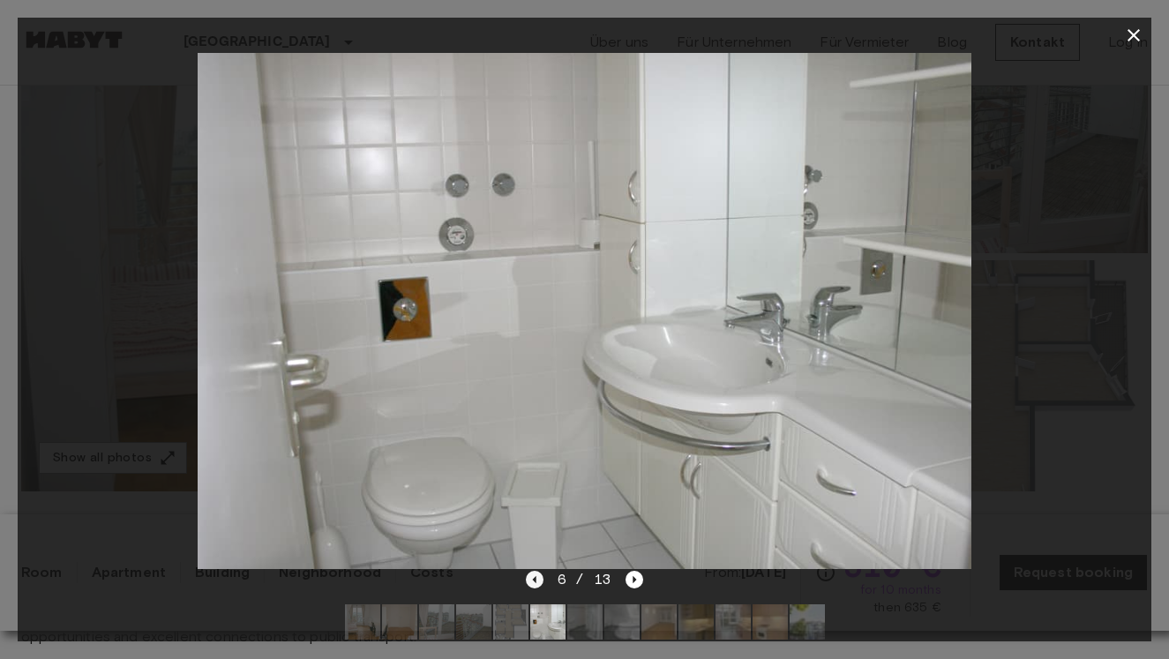
click at [536, 580] on icon "Previous image" at bounding box center [535, 579] width 4 height 7
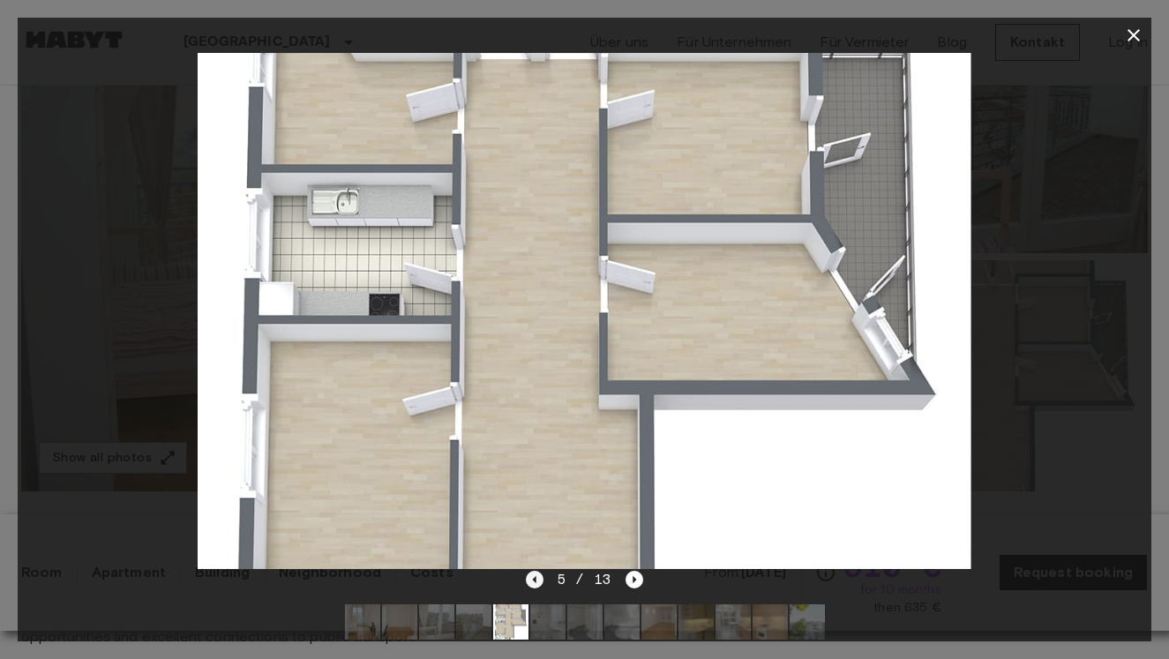
click at [536, 580] on icon "Previous image" at bounding box center [535, 579] width 4 height 7
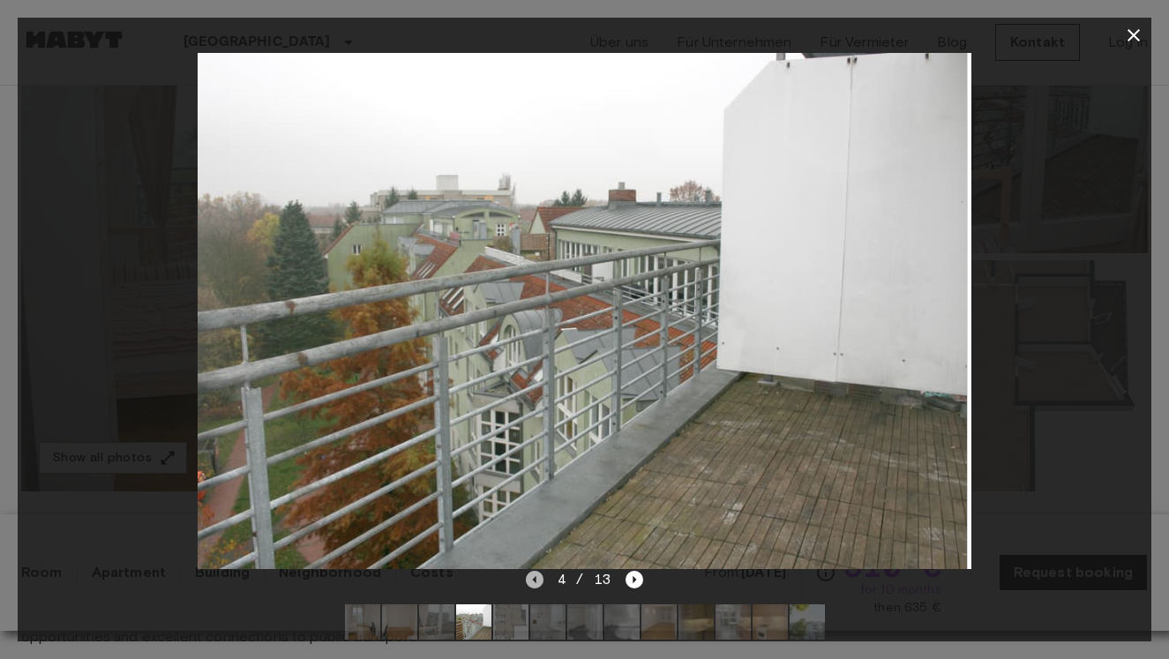
click at [536, 580] on icon "Previous image" at bounding box center [535, 579] width 4 height 7
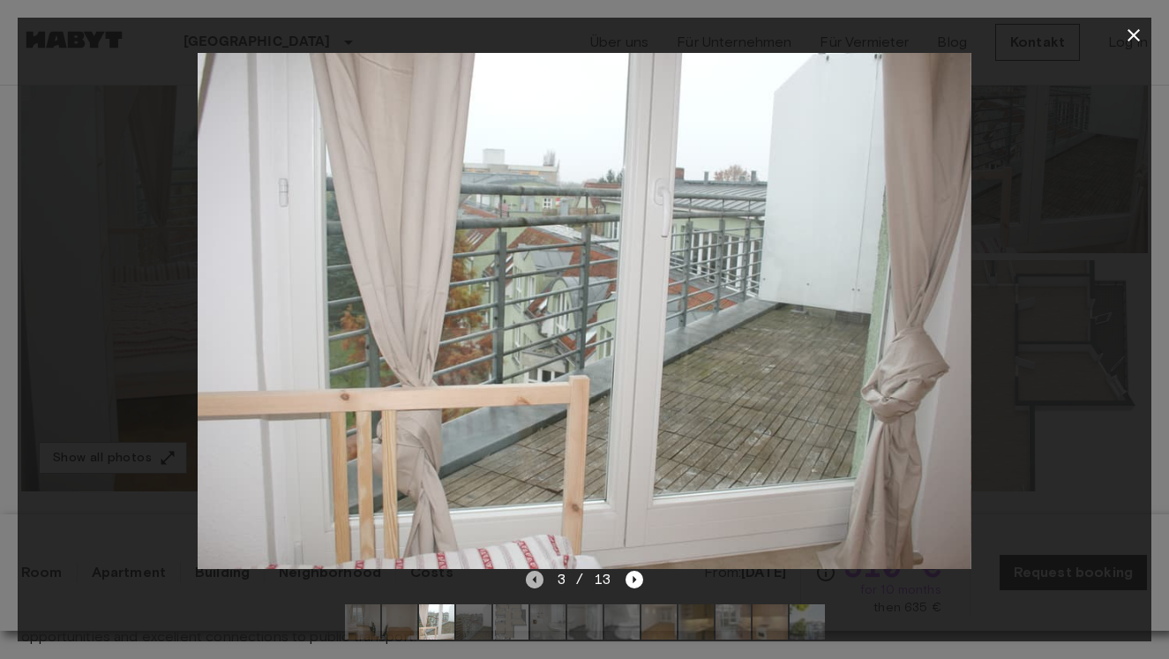
click at [536, 580] on icon "Previous image" at bounding box center [535, 579] width 4 height 7
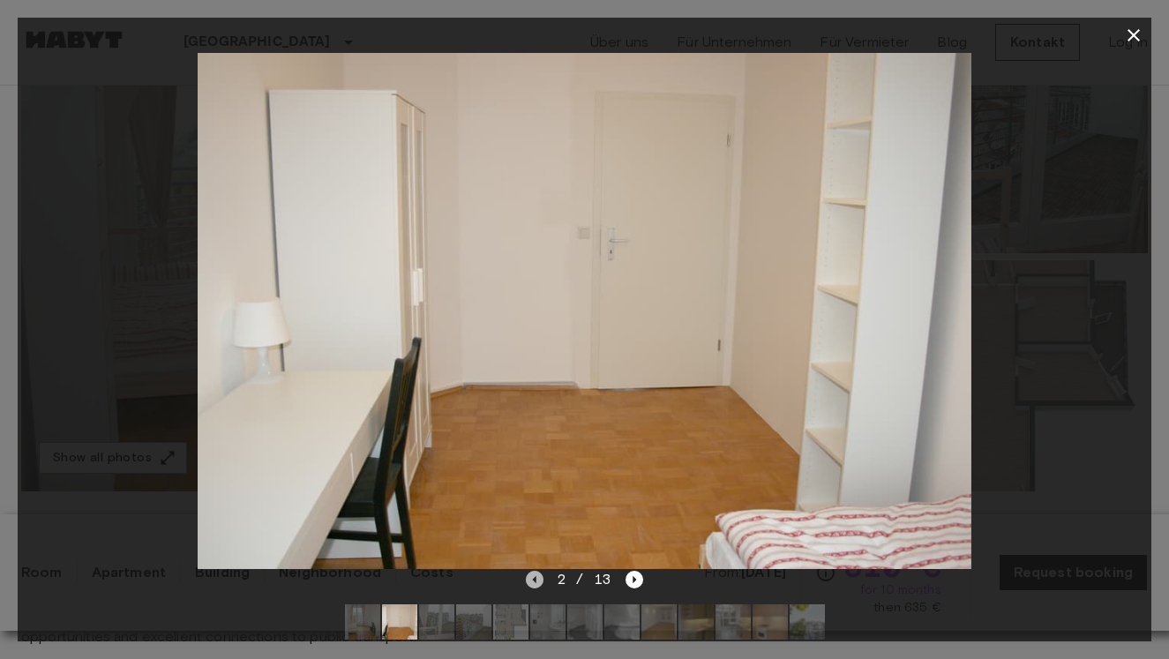
click at [536, 580] on icon "Previous image" at bounding box center [535, 579] width 4 height 7
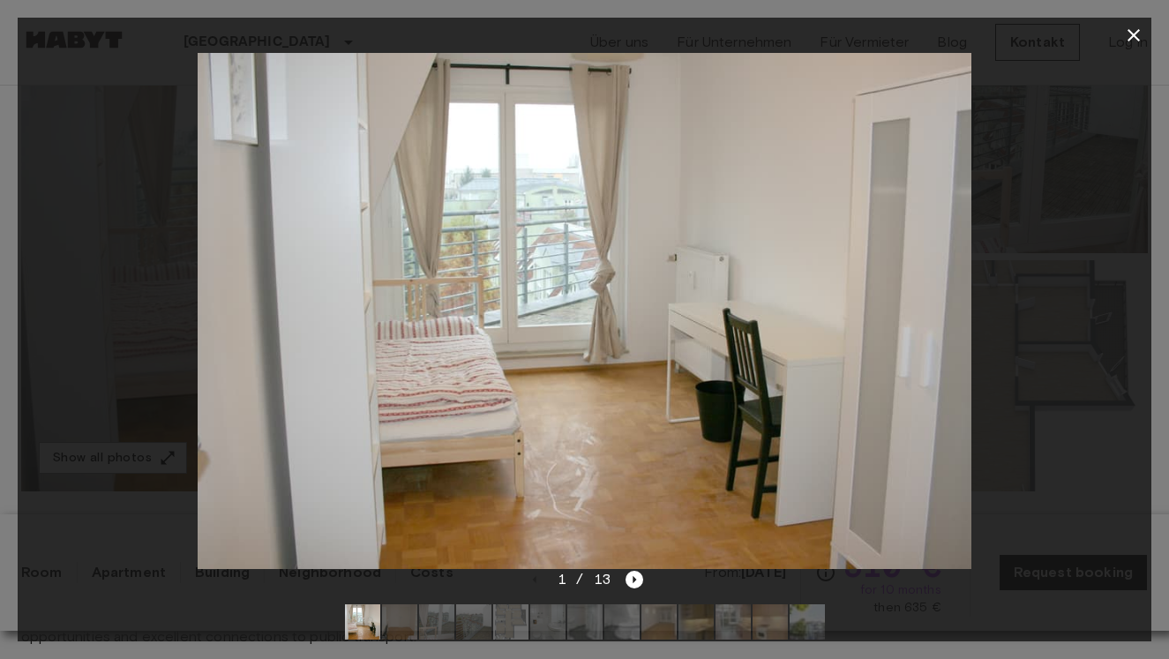
click at [1133, 46] on button "button" at bounding box center [1133, 35] width 35 height 35
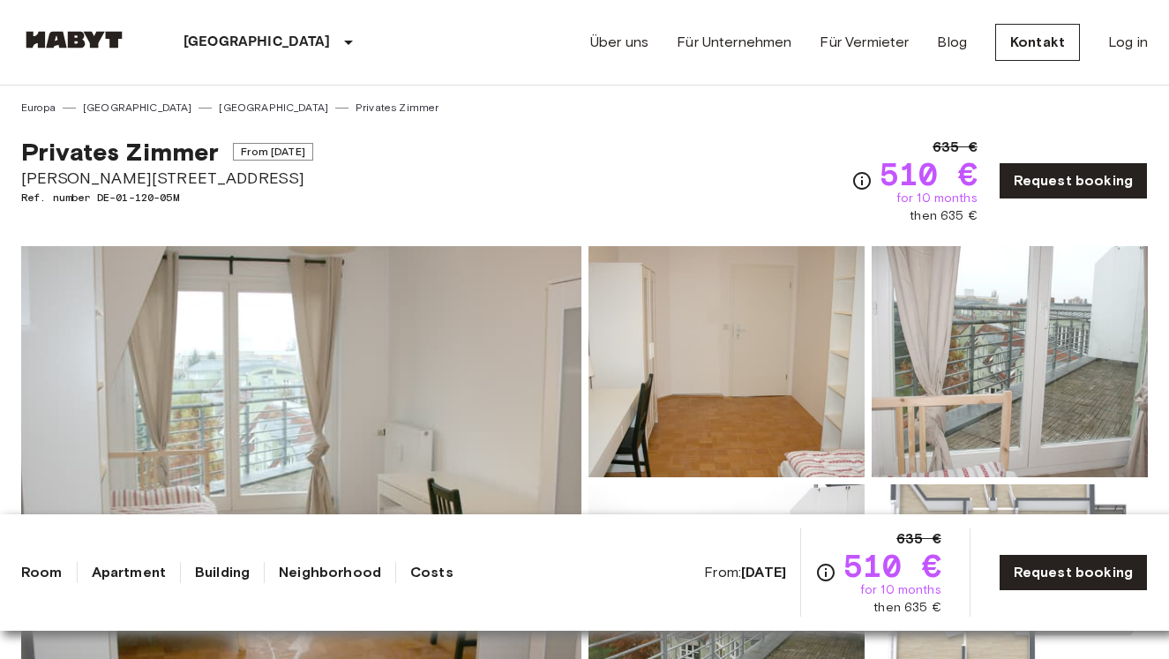
scroll to position [0, 0]
